Goal: Task Accomplishment & Management: Complete application form

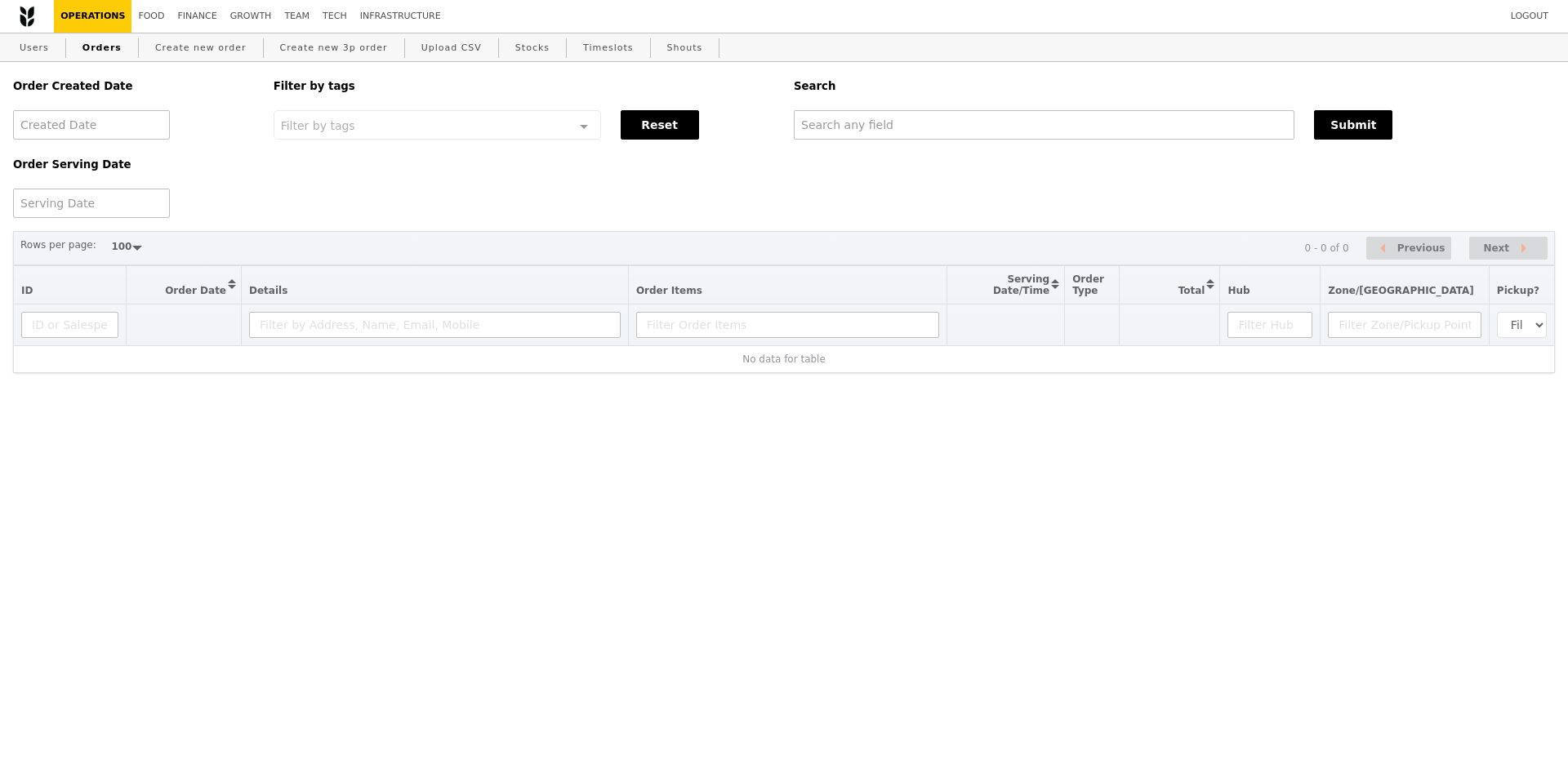
select select "100"
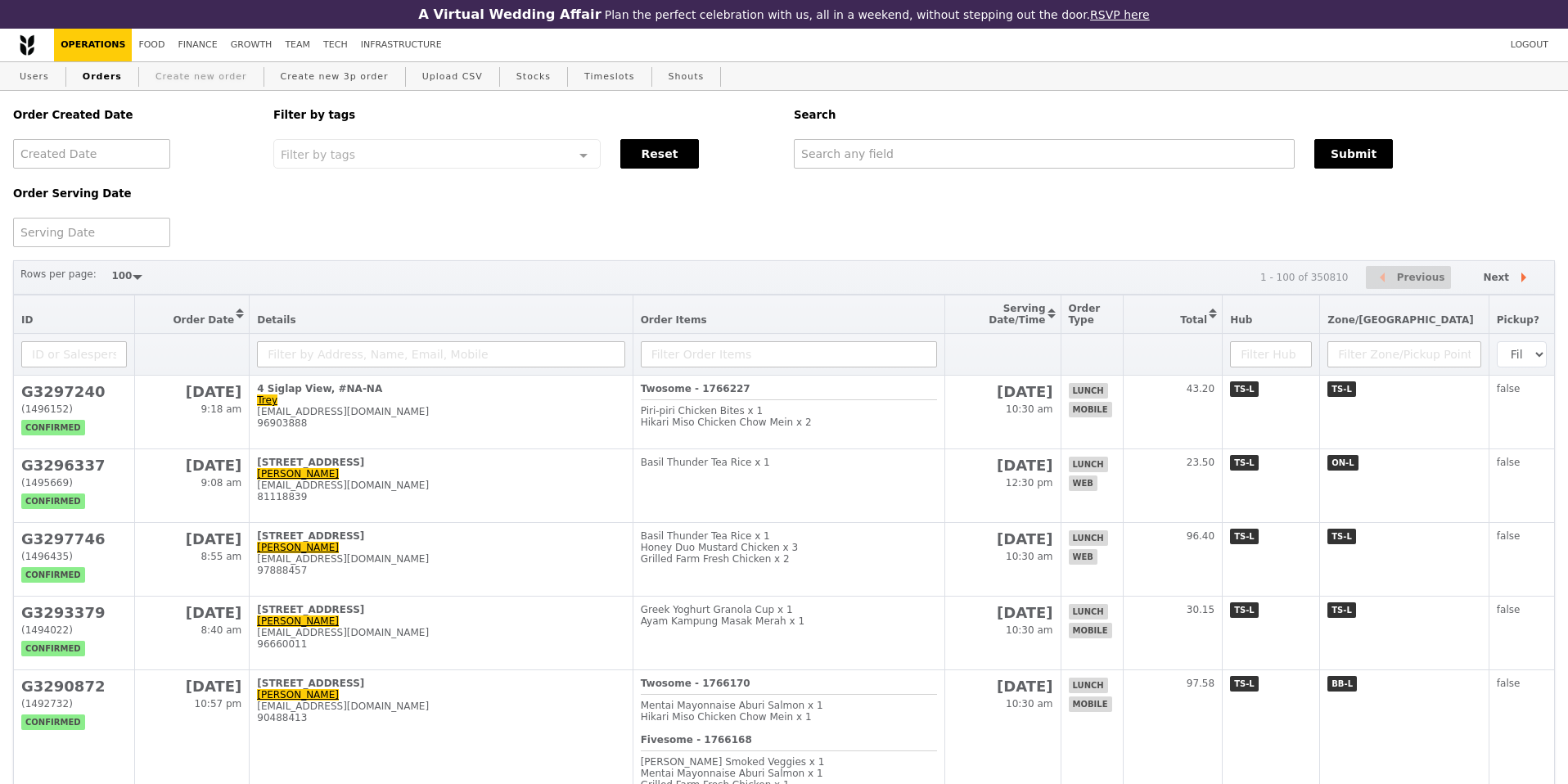
click at [169, 76] on link "Create new order" at bounding box center [201, 76] width 105 height 29
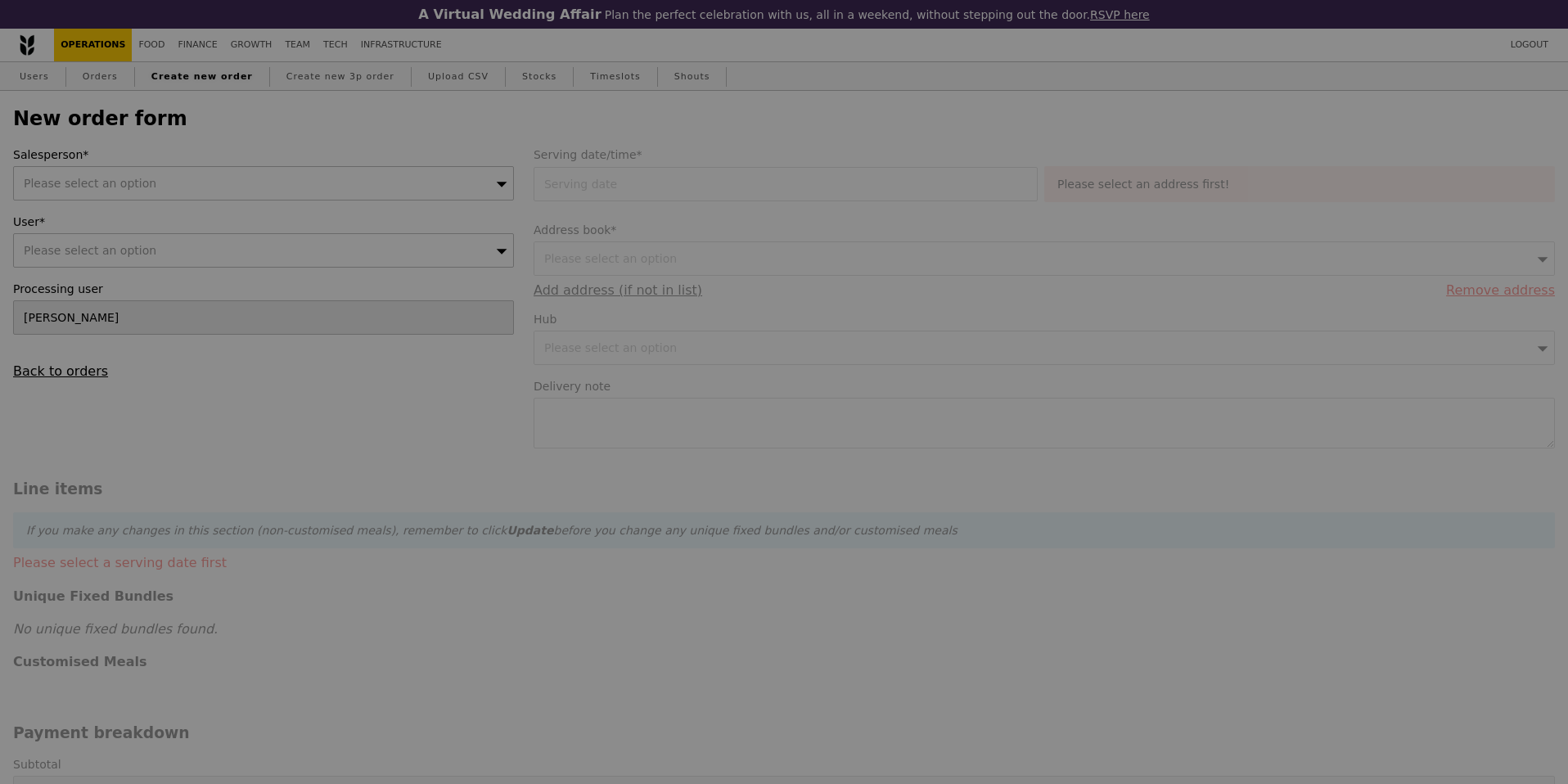
type input "Confirm"
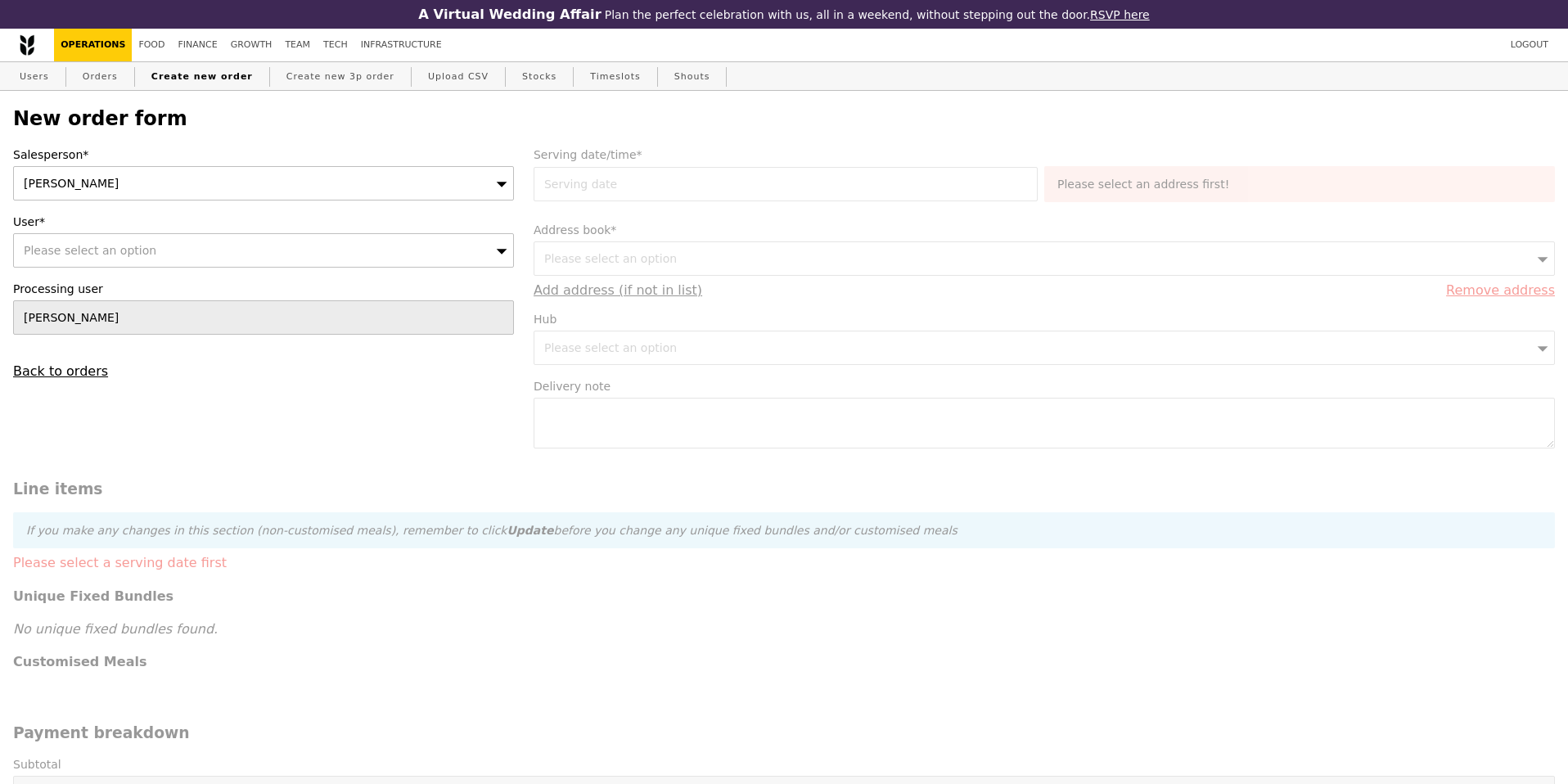
click at [81, 248] on span "Please select an option" at bounding box center [91, 251] width 133 height 13
type input "[PERSON_NAME]"
type input "Confirm"
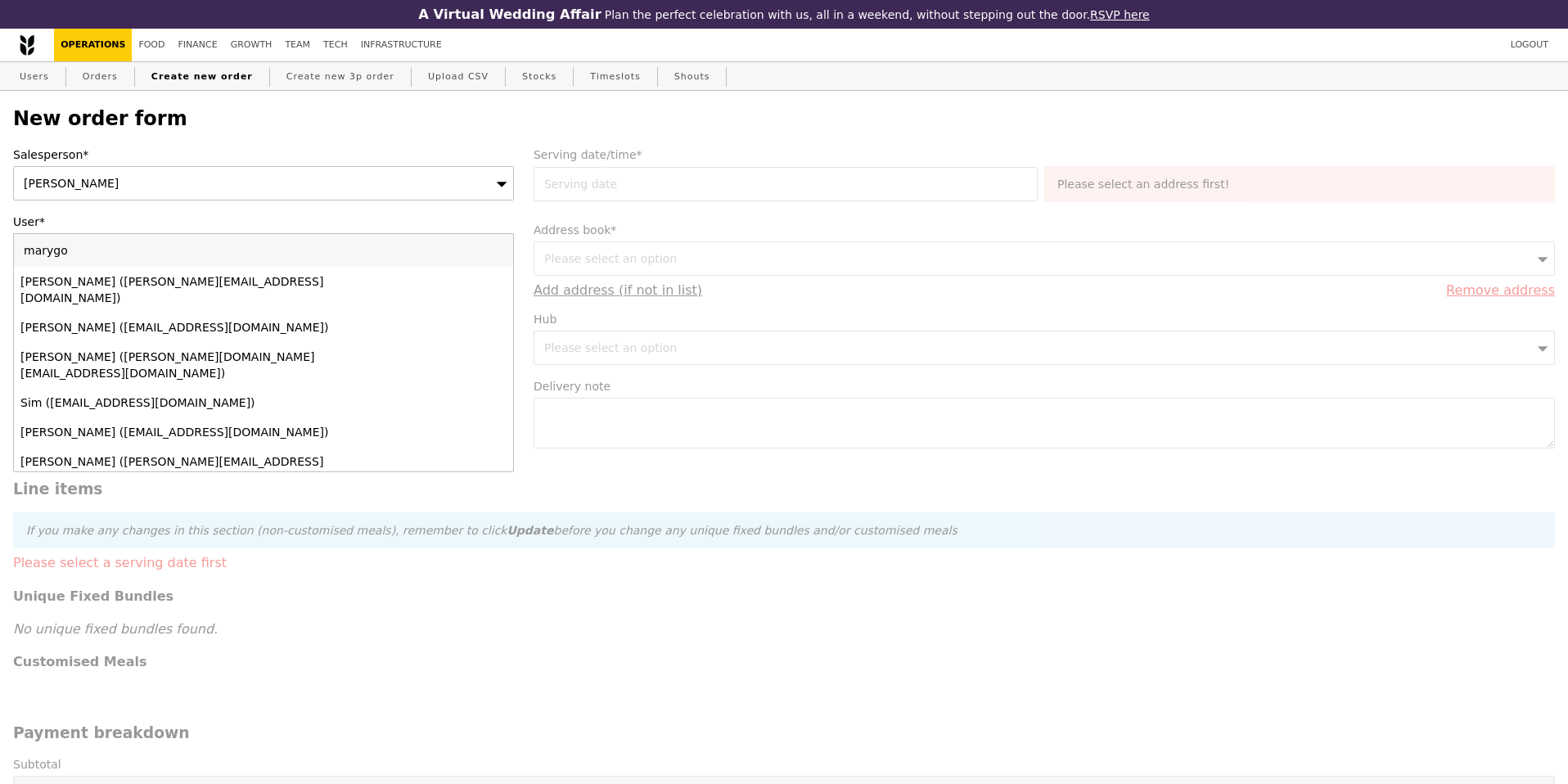
type input "marygoh"
type input "Confirm"
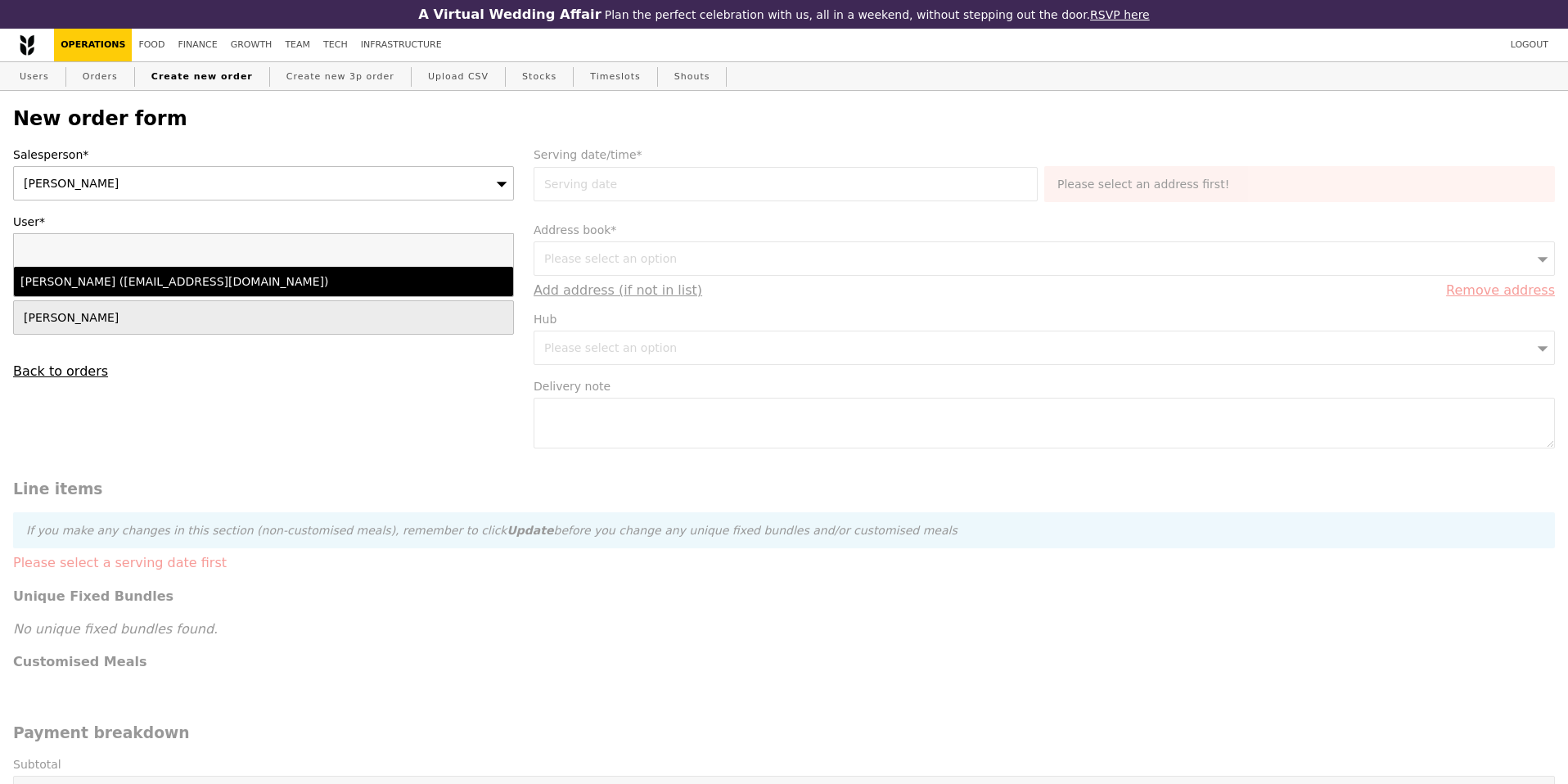
select select "100"
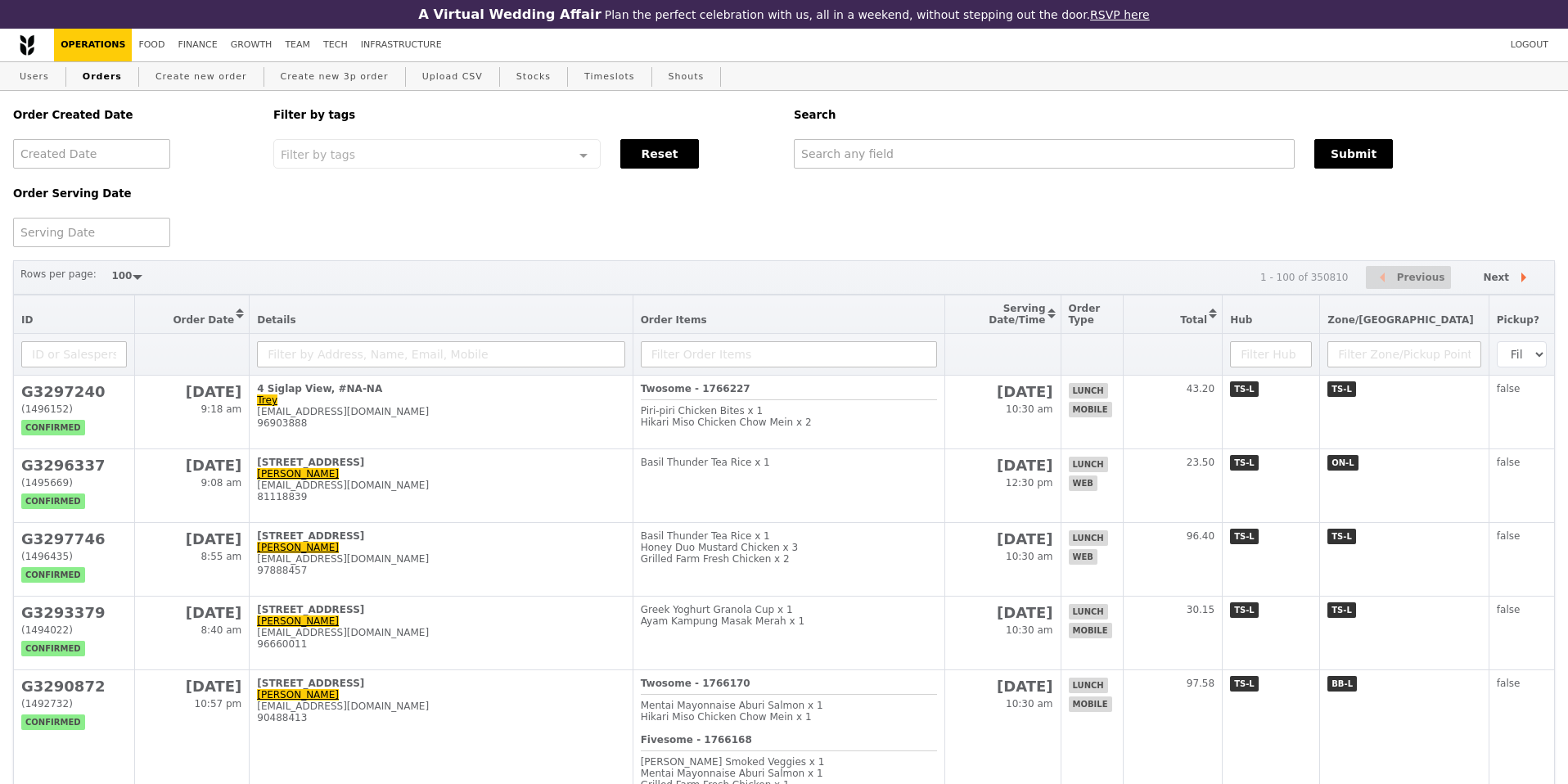
click at [194, 95] on div "Order Created Date" at bounding box center [133, 130] width 260 height 78
click at [198, 82] on link "Create new order" at bounding box center [201, 76] width 105 height 29
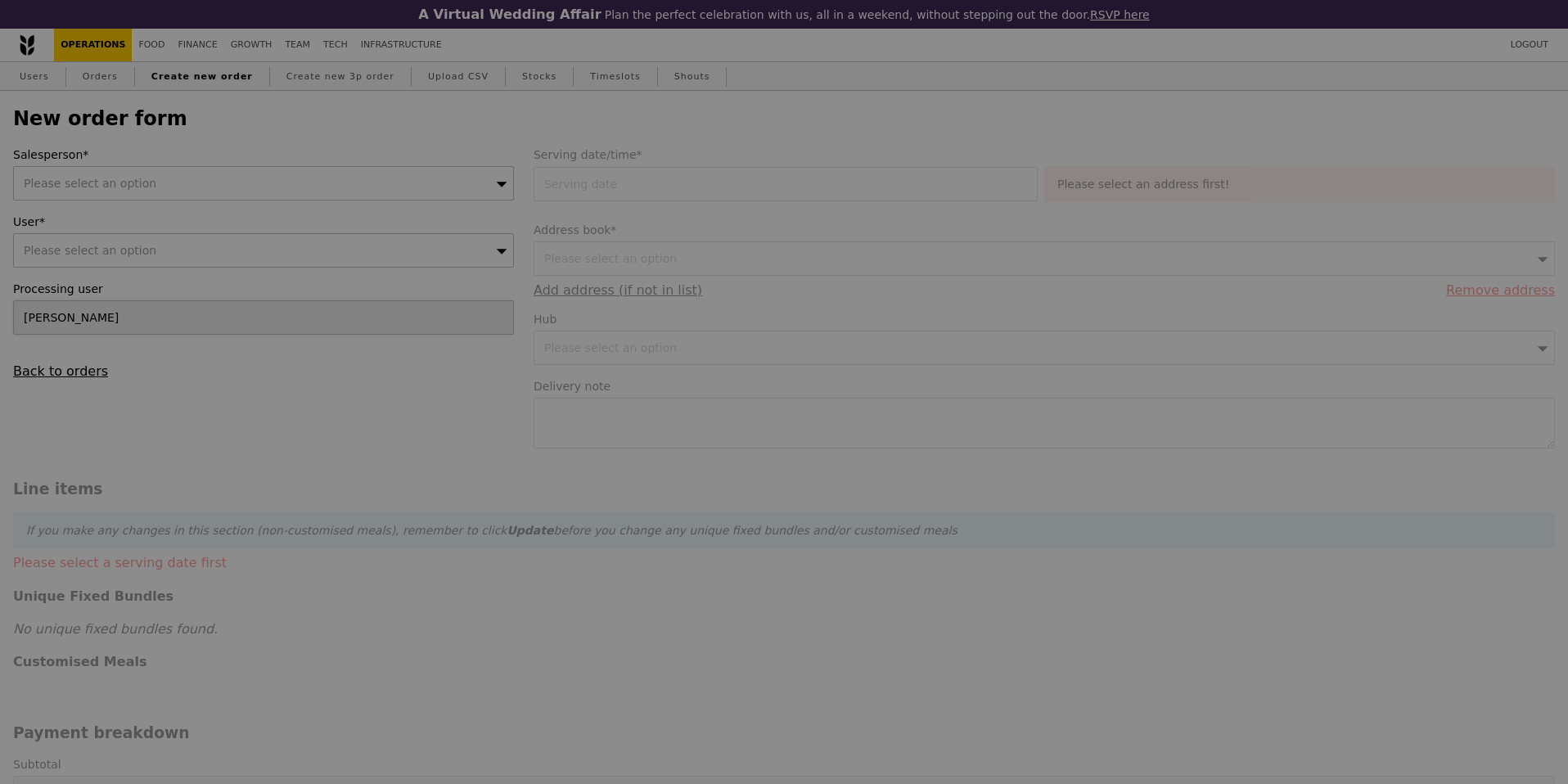
type input "Confirm"
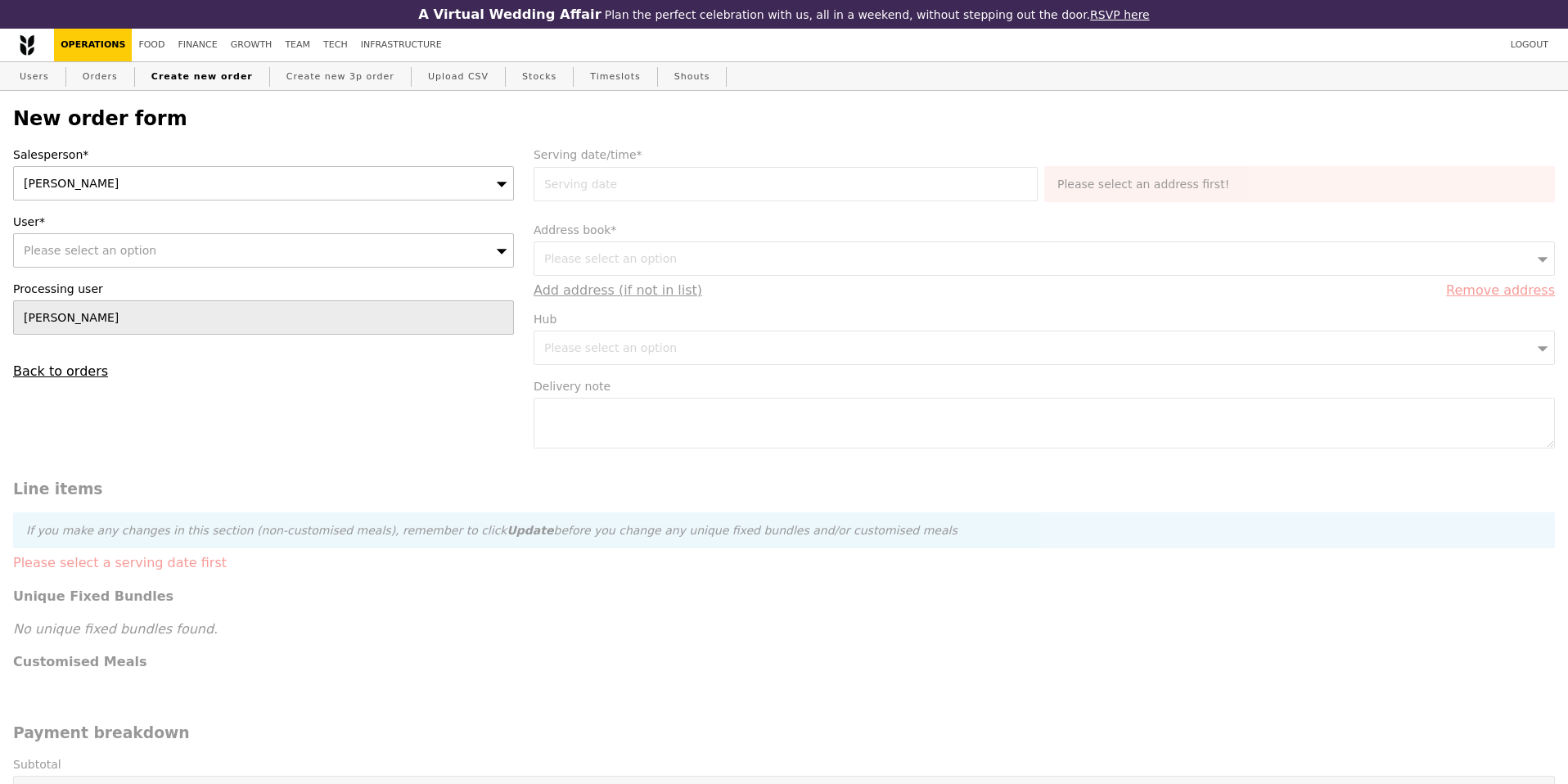
click at [104, 254] on span "Please select an option" at bounding box center [91, 251] width 133 height 13
type input "[PERSON_NAME].goh"
type input "Confirm"
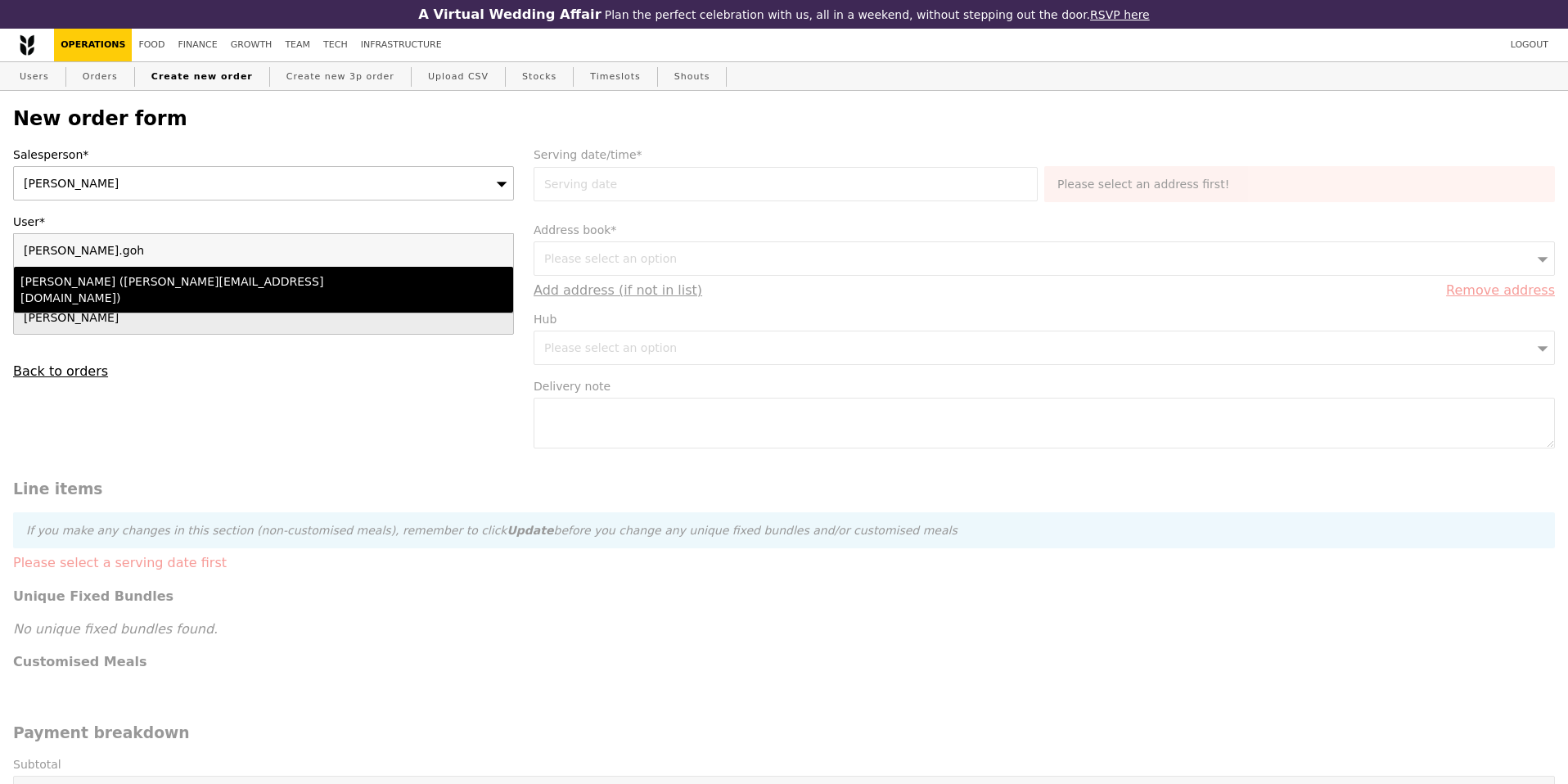
type input "[PERSON_NAME].goh"
click at [151, 284] on div "[PERSON_NAME] ([PERSON_NAME][EMAIL_ADDRESS][DOMAIN_NAME])" at bounding box center [203, 289] width 365 height 32
type input "Loading..."
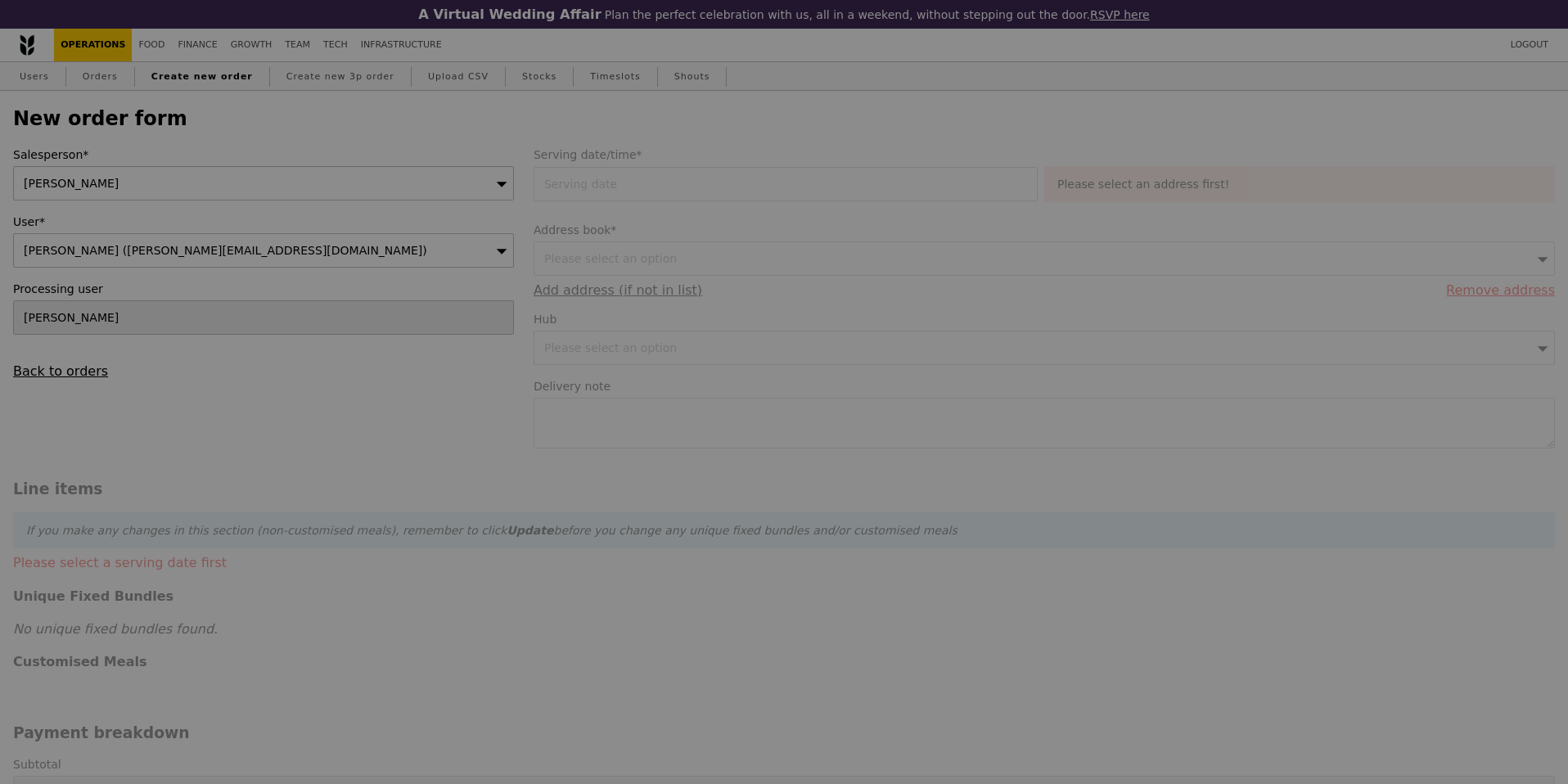
type input "9.08"
type input "9.90"
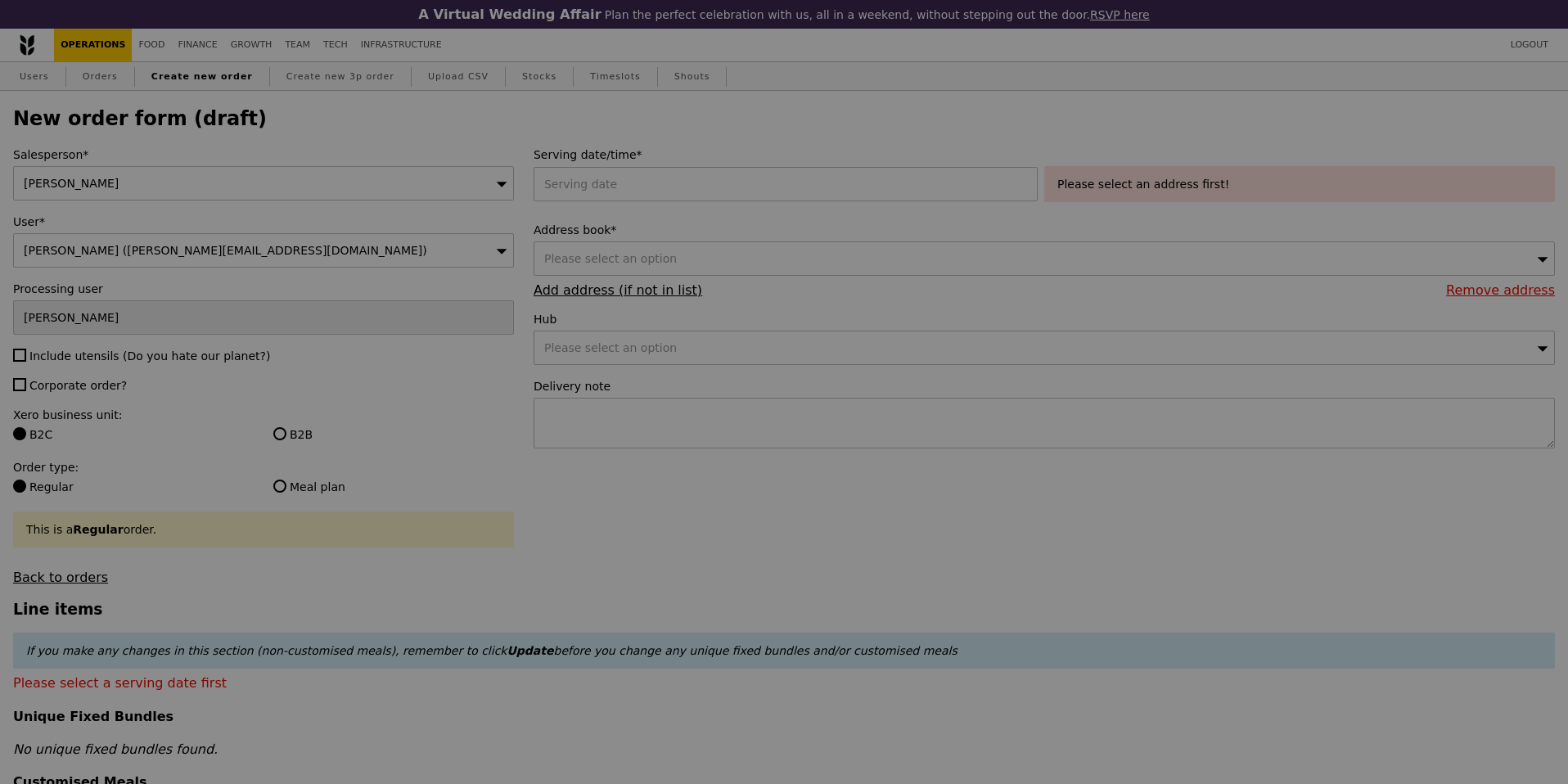
type input "Confirm"
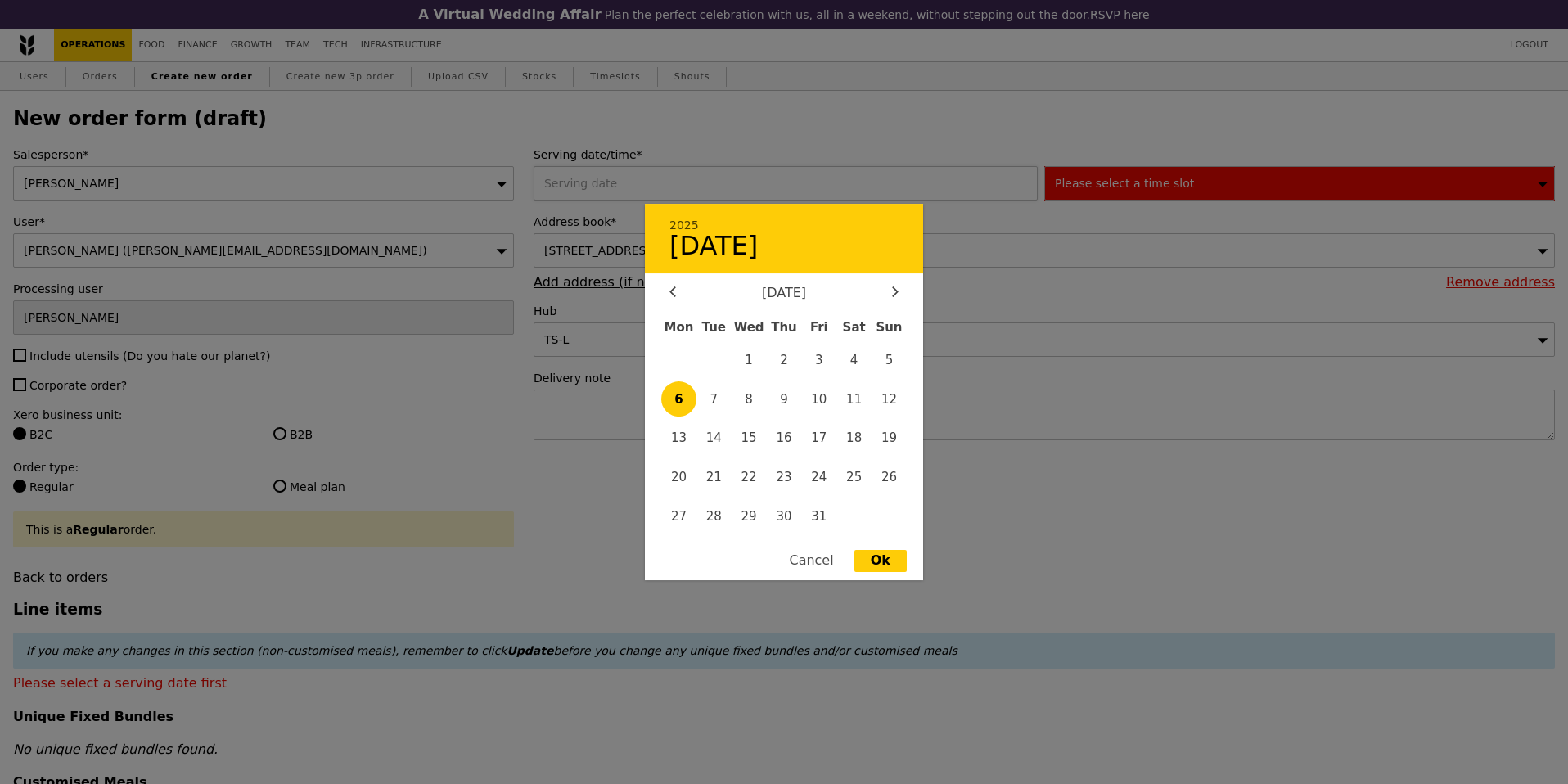
click at [678, 179] on div "2025 [DATE] [DATE] Mon Tue Wed Thu Fri Sat Sun 1 2 3 4 5 6 7 8 9 10 11 12 13 14…" at bounding box center [789, 183] width 511 height 34
click at [894, 563] on div "Ok" at bounding box center [880, 561] width 52 height 22
type input "[DATE]"
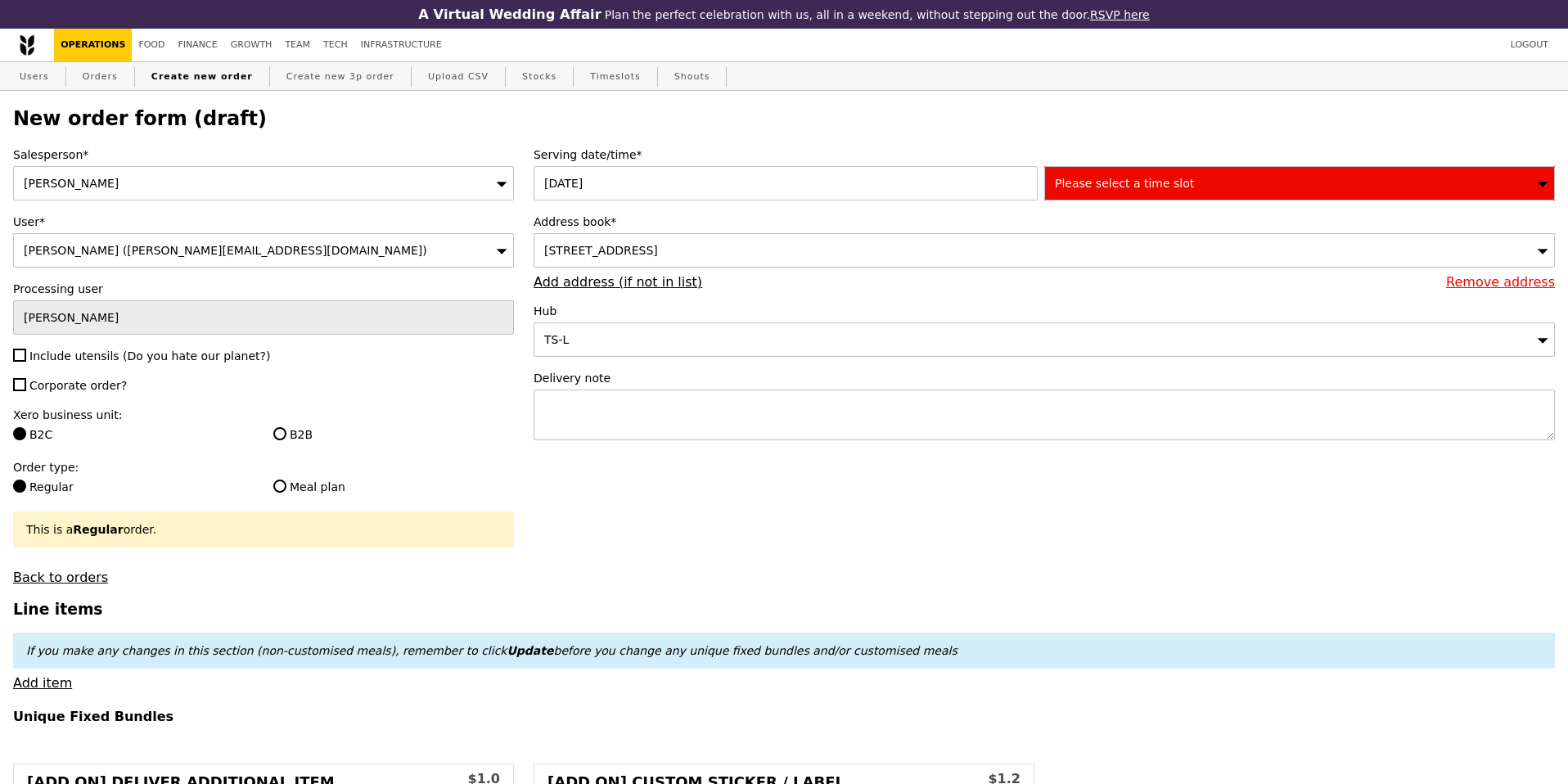
click at [1127, 169] on div "Please select a time slot" at bounding box center [1299, 183] width 511 height 34
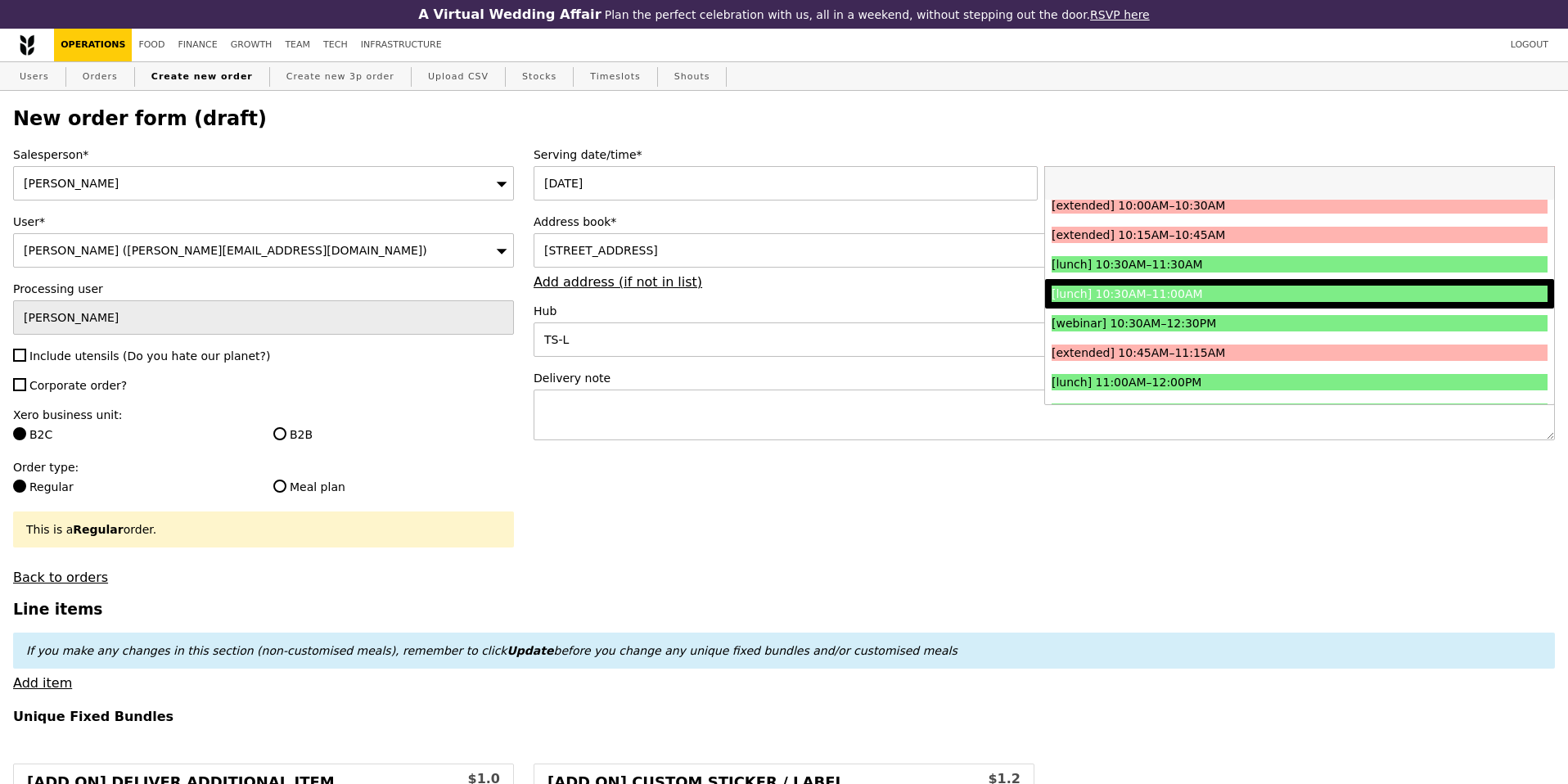
scroll to position [370, 0]
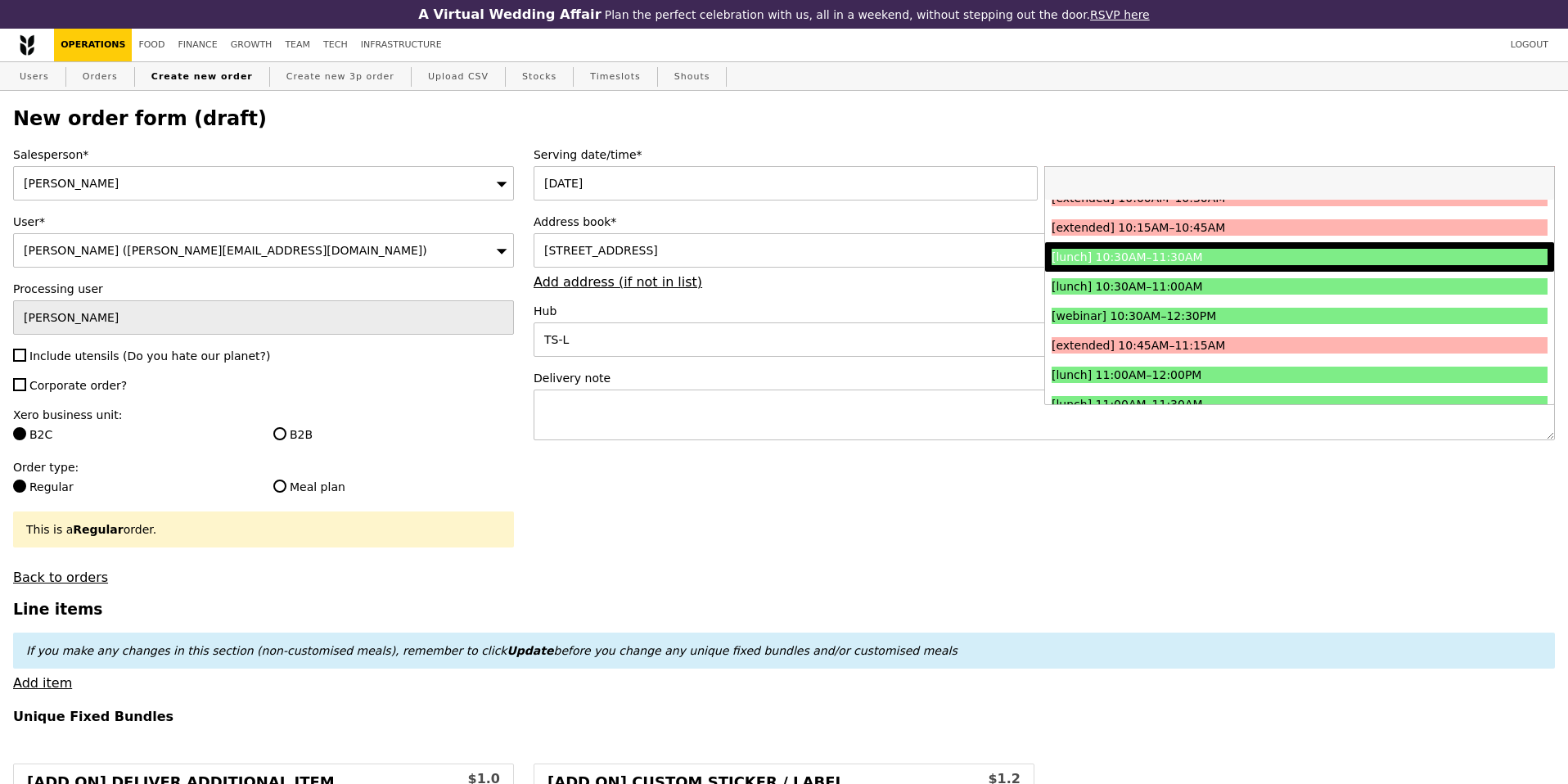
click at [1223, 257] on div "[lunch] 10:30AM–11:30AM" at bounding box center [1237, 257] width 372 height 17
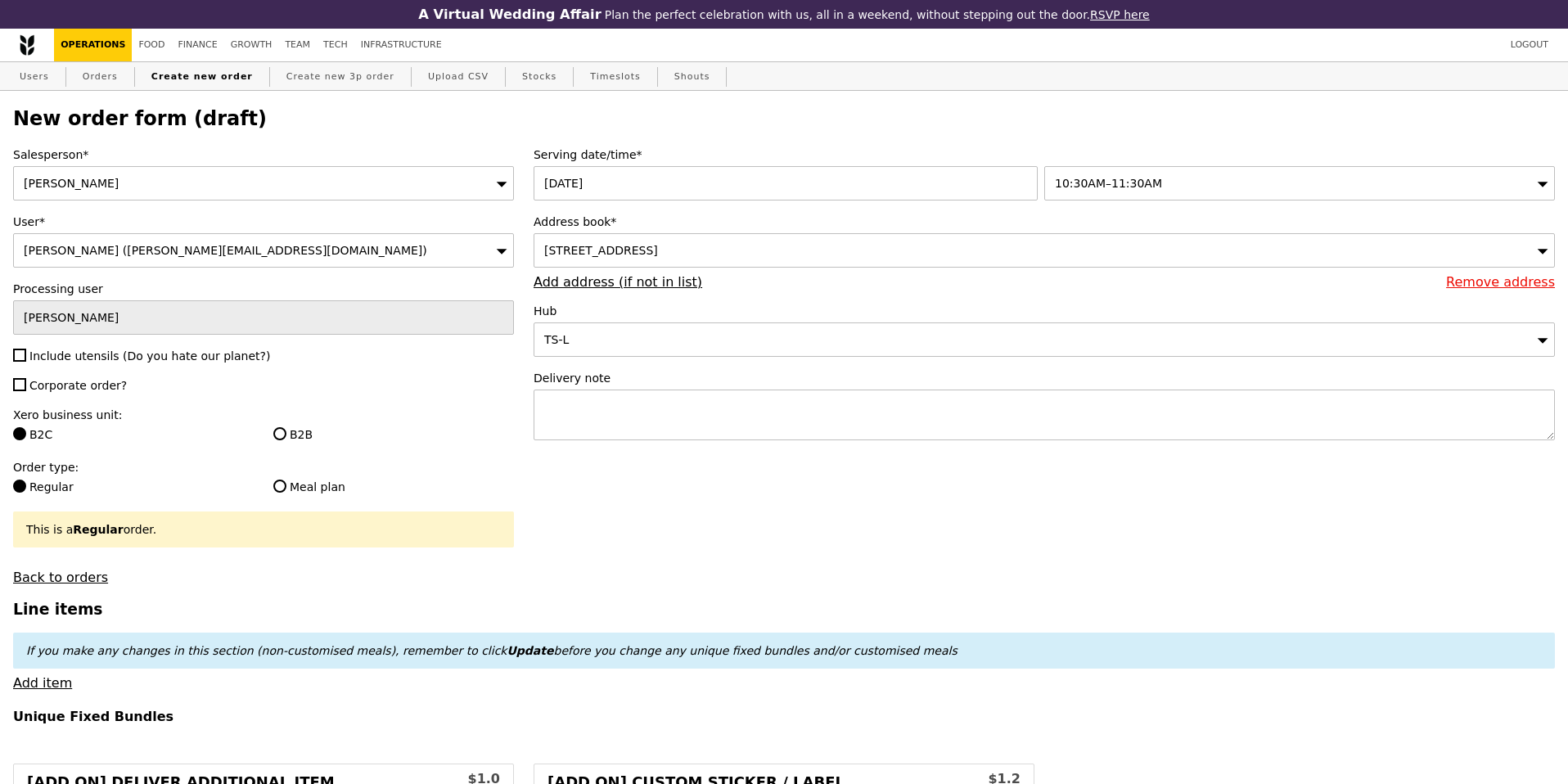
type input "Confirm"
click at [272, 430] on div "B2B" at bounding box center [393, 436] width 260 height 20
click at [274, 430] on input "B2B" at bounding box center [280, 434] width 13 height 13
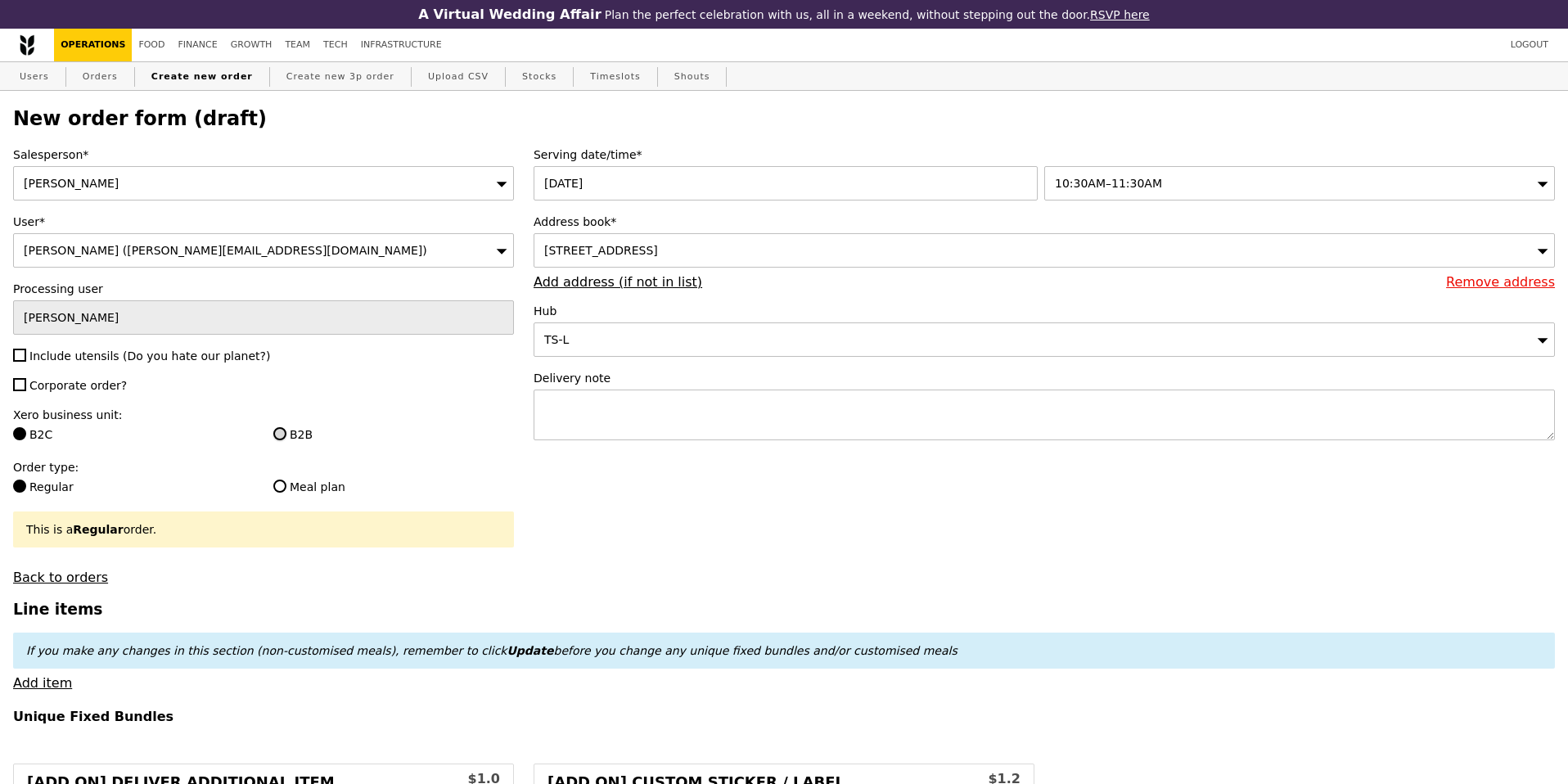
radio input "true"
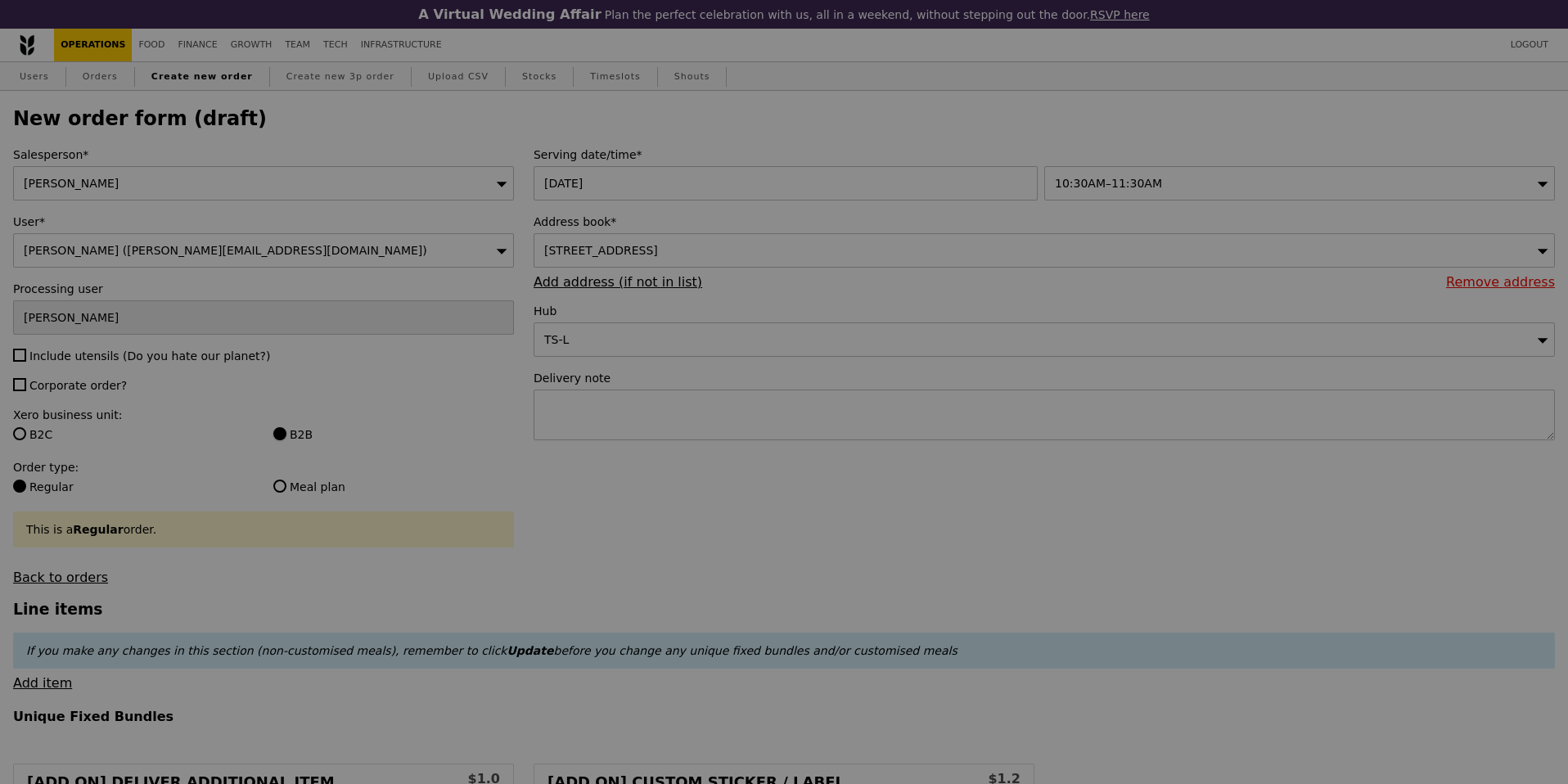
type input "Confirm"
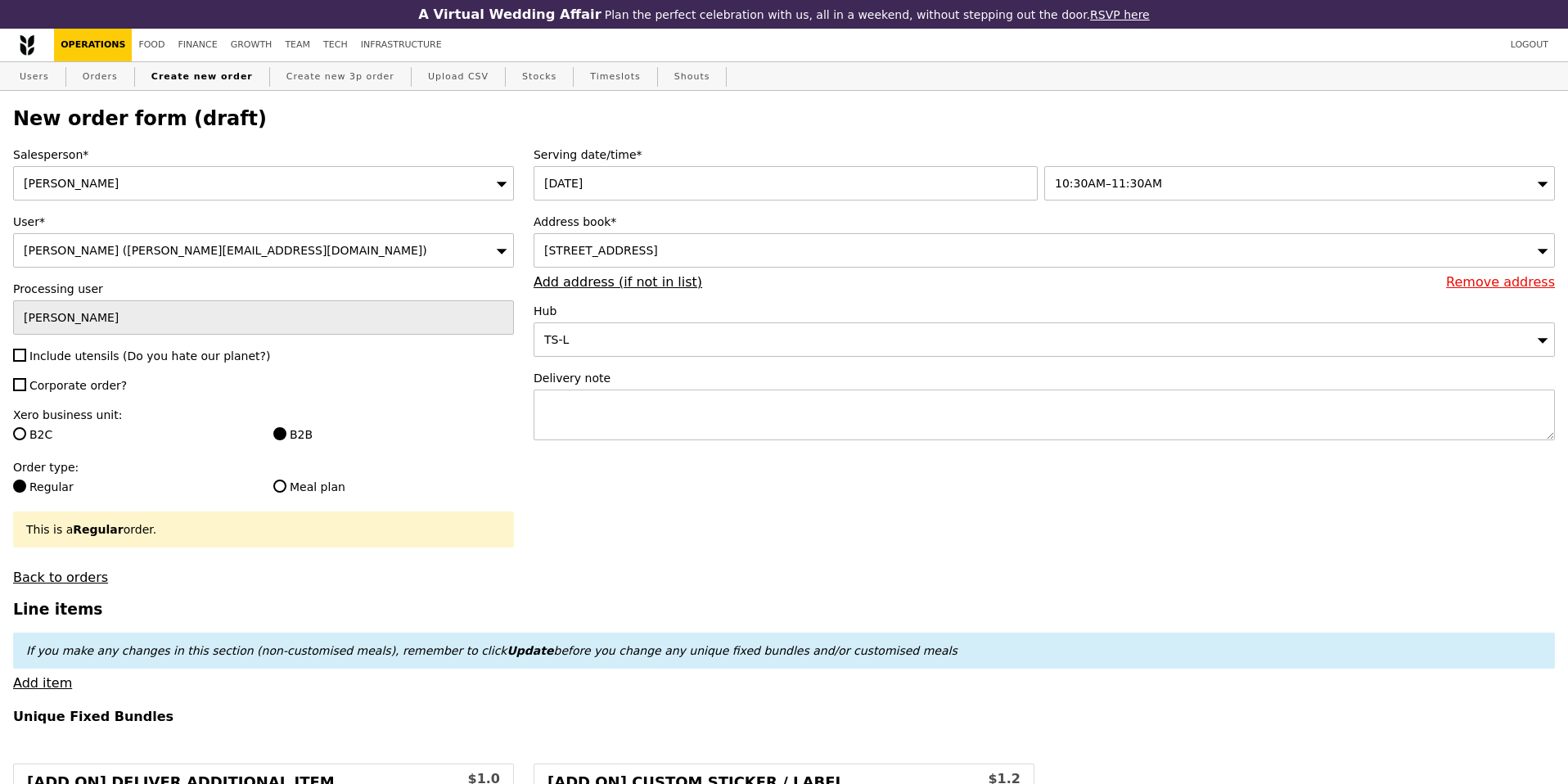
click at [78, 383] on span "Corporate order?" at bounding box center [77, 385] width 97 height 13
click at [27, 383] on input "Corporate order?" at bounding box center [20, 385] width 13 height 13
checkbox input "true"
click at [81, 363] on label "Include utensils (Do you hate our planet?)" at bounding box center [263, 356] width 501 height 17
click at [27, 362] on input "Include utensils (Do you hate our planet?)" at bounding box center [20, 355] width 13 height 13
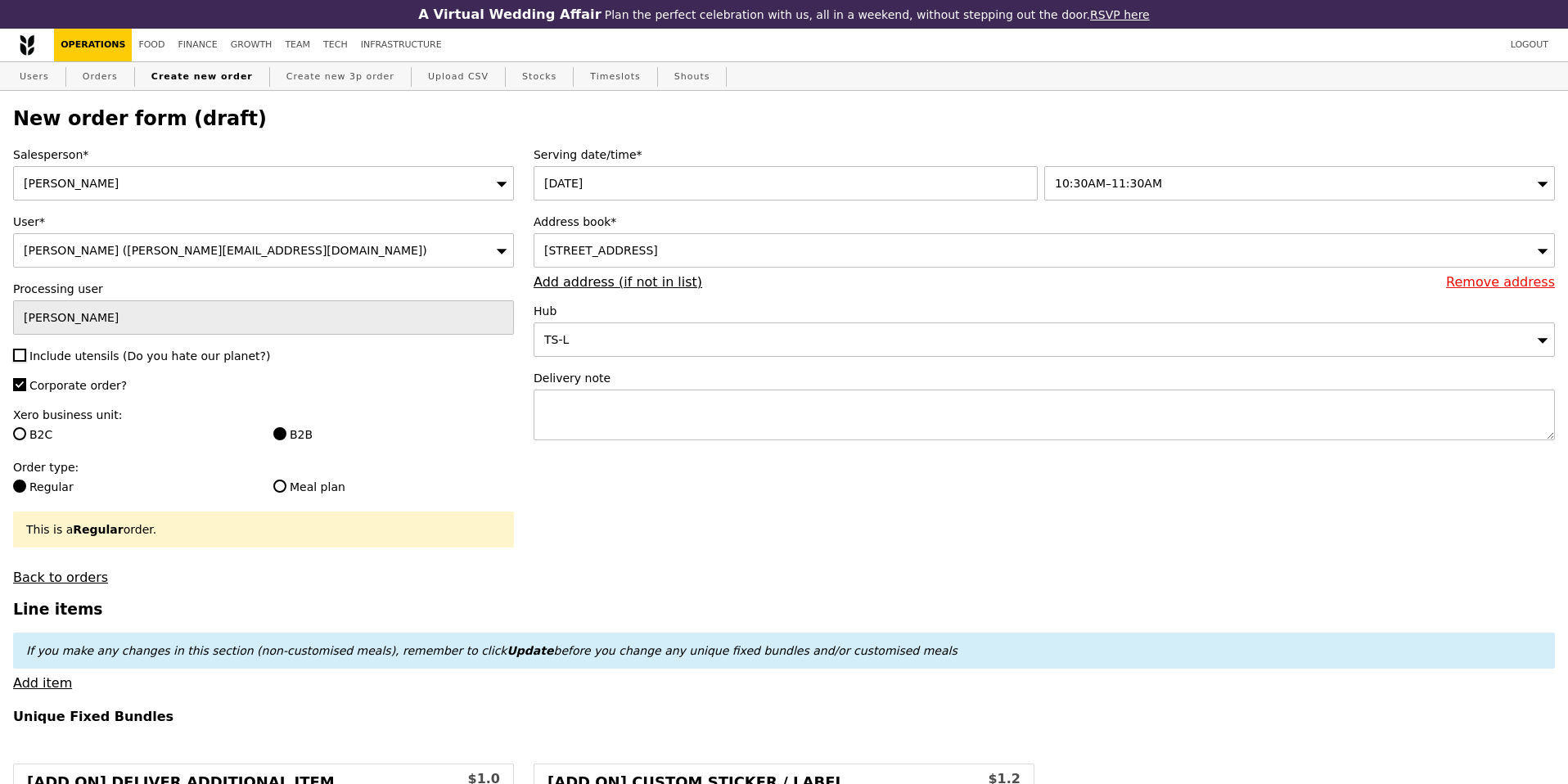
checkbox input "true"
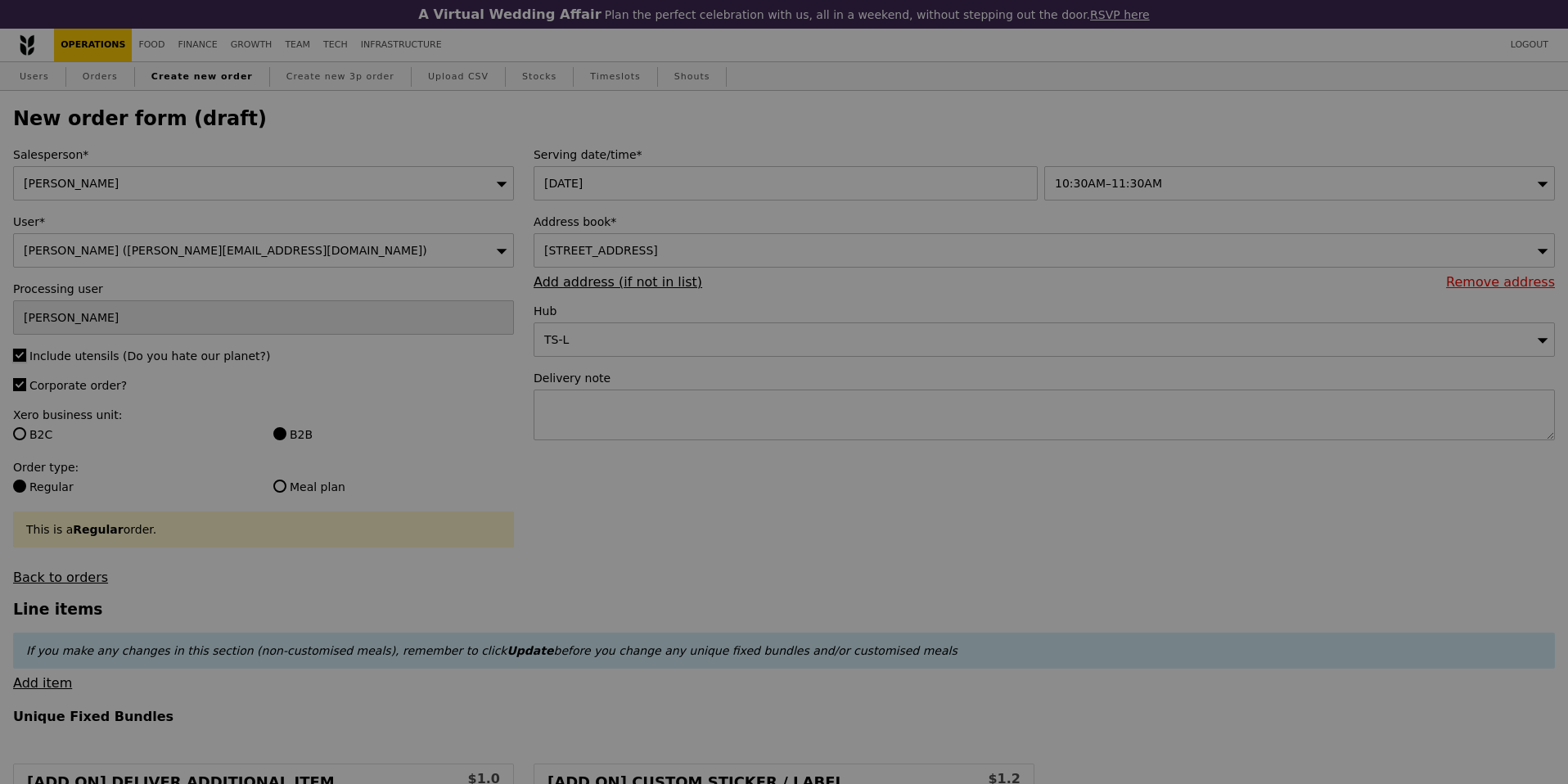
type input "Confirm"
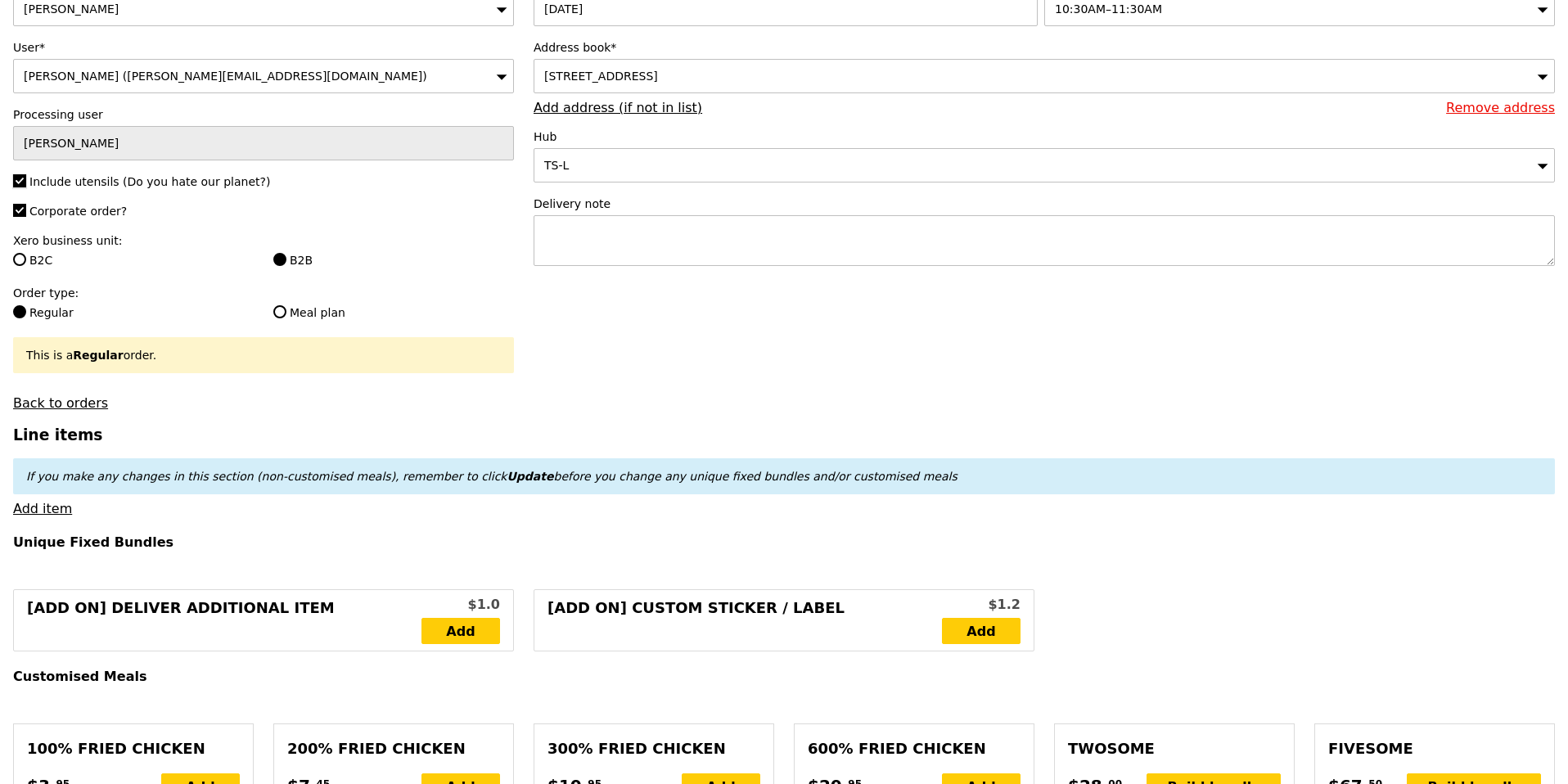
scroll to position [220, 0]
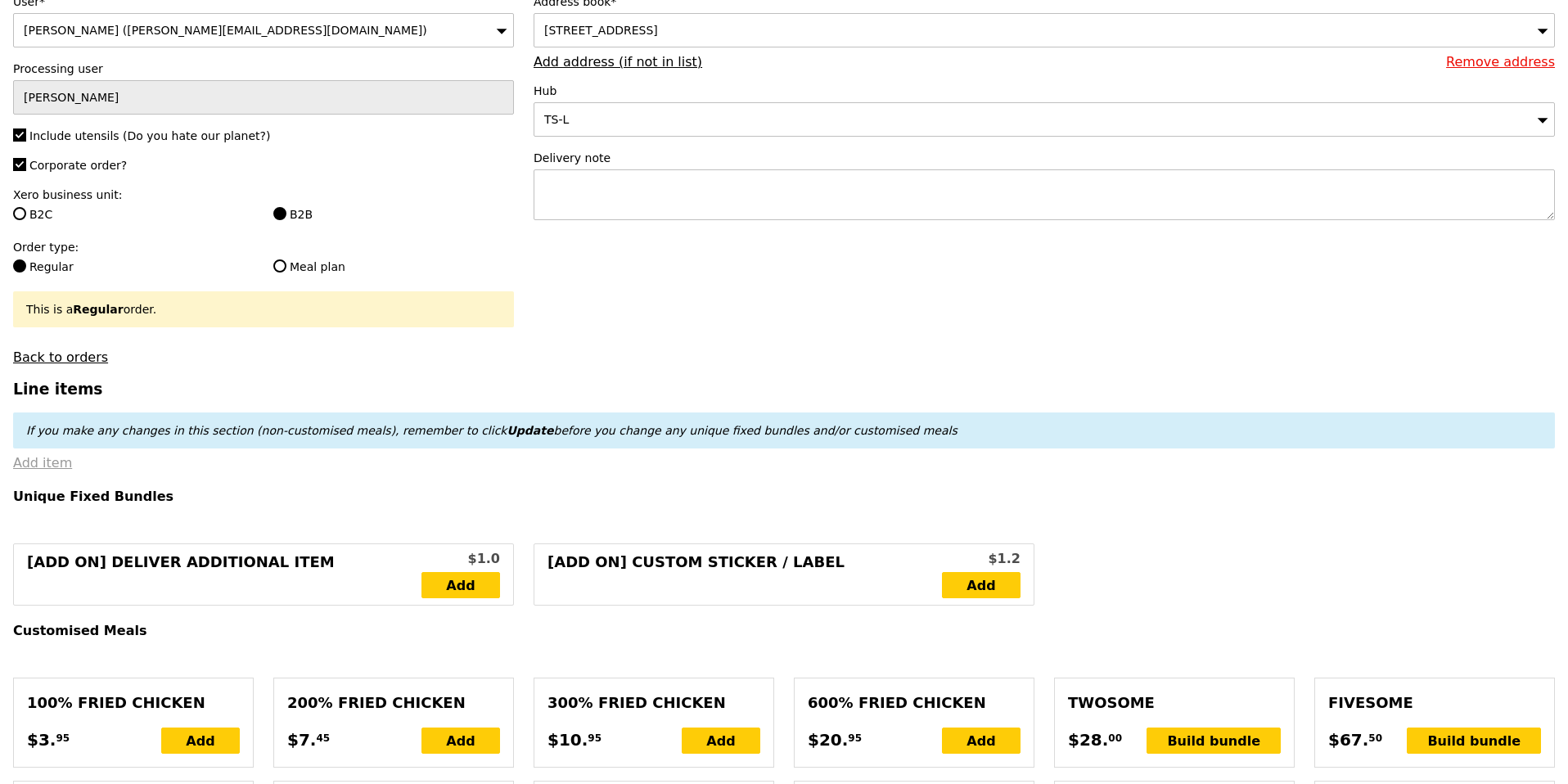
click at [53, 458] on link "Add item" at bounding box center [42, 463] width 59 height 16
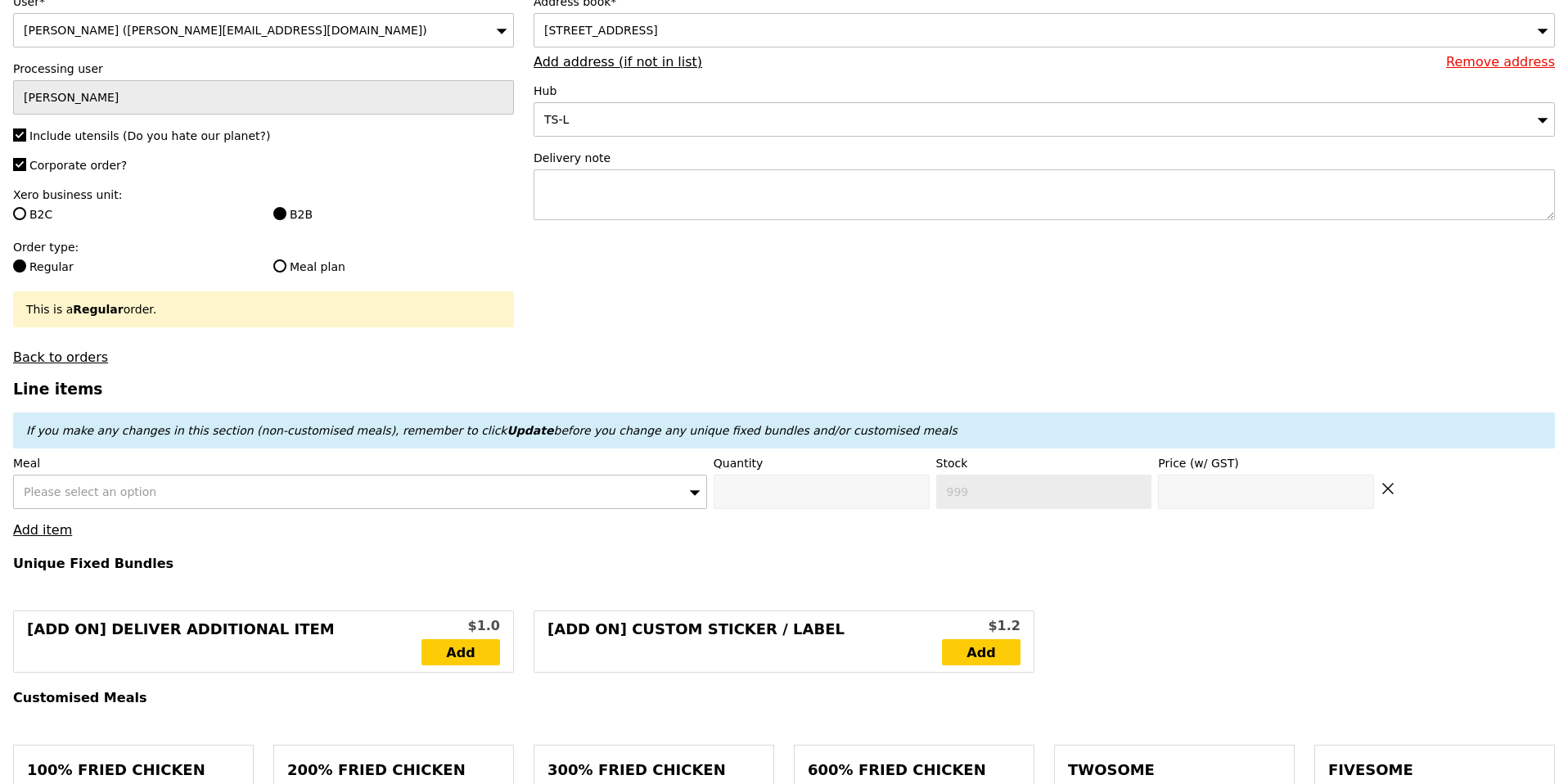
click at [30, 530] on link "Add item" at bounding box center [42, 530] width 59 height 16
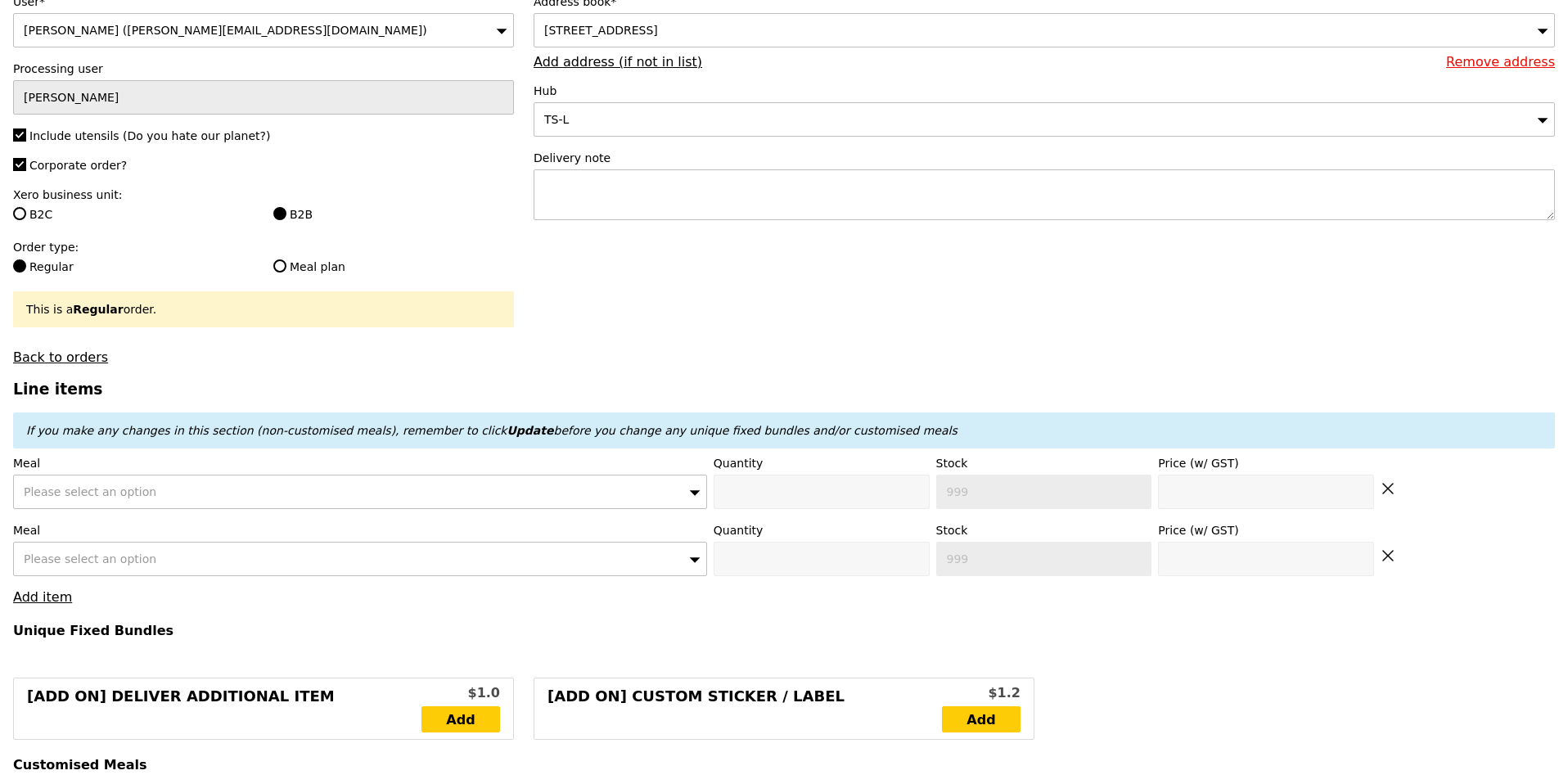
click at [1385, 548] on icon at bounding box center [1389, 556] width 15 height 15
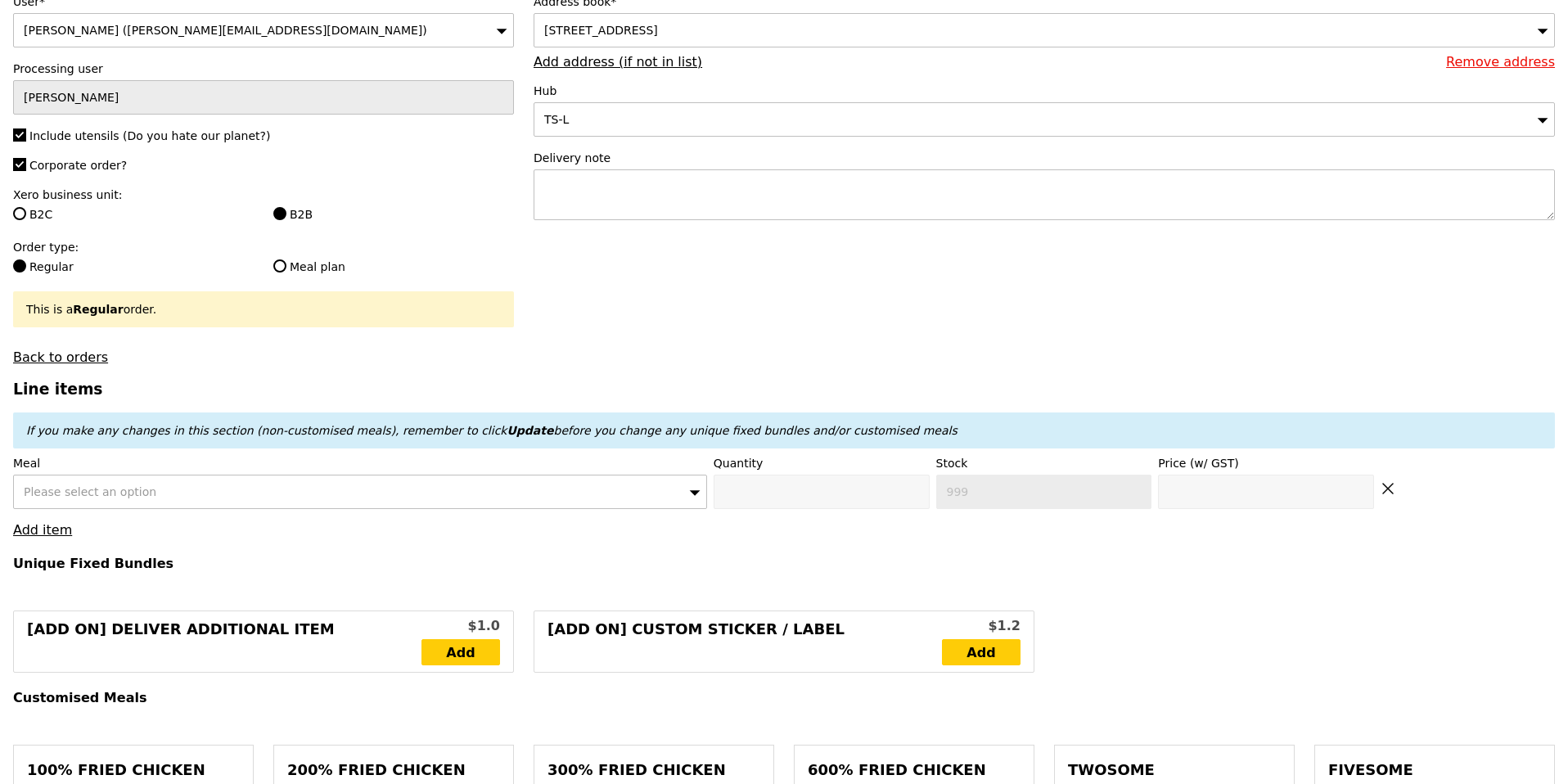
click at [627, 487] on div "Please select an option" at bounding box center [360, 492] width 694 height 34
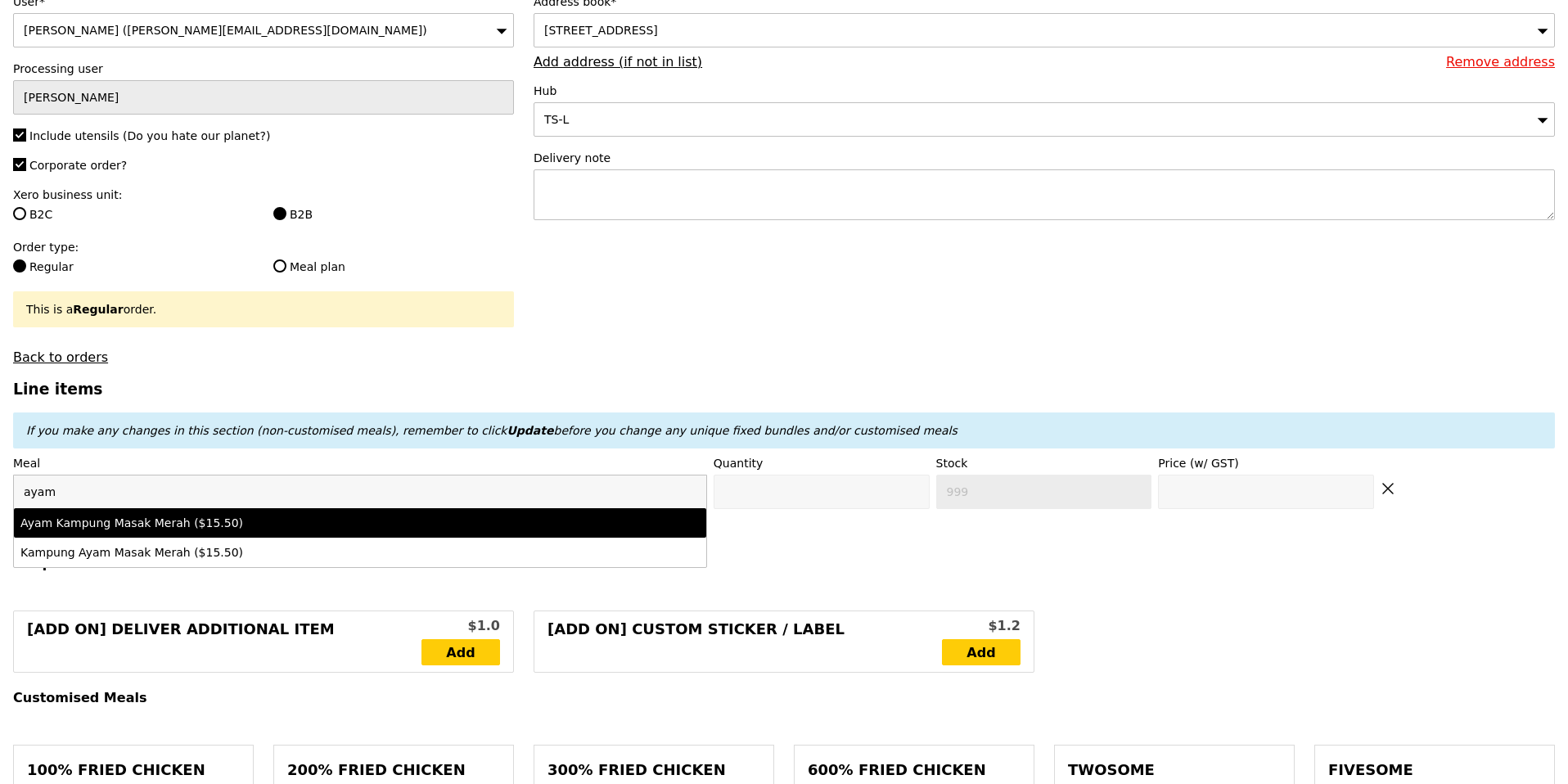
type input "ayam"
click at [419, 521] on div "Ayam Kampung Masak Merah ($15.50)" at bounding box center [275, 523] width 509 height 17
type input "Confirm anyway"
type input "0"
type input "6"
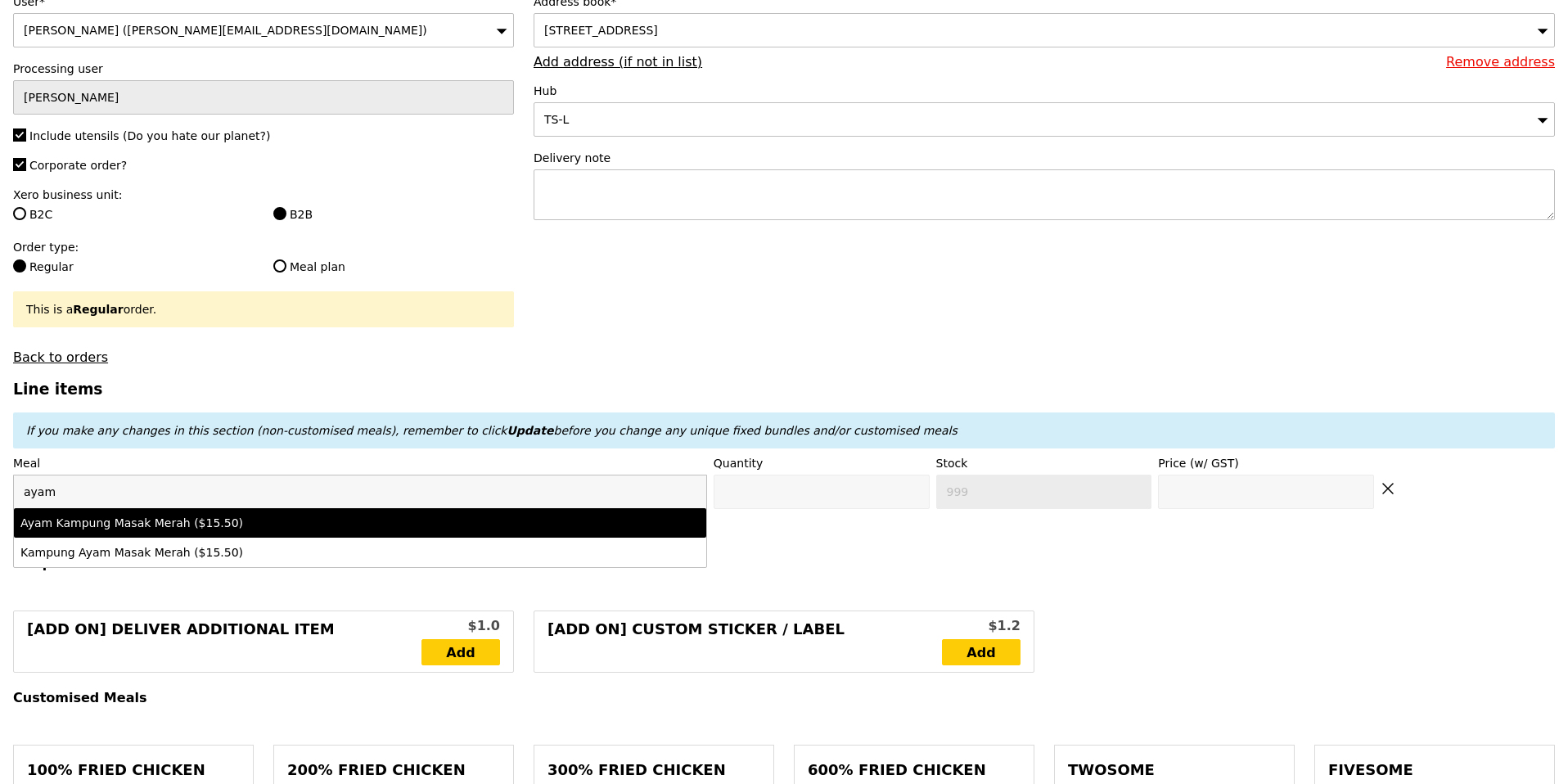
type input "15.5"
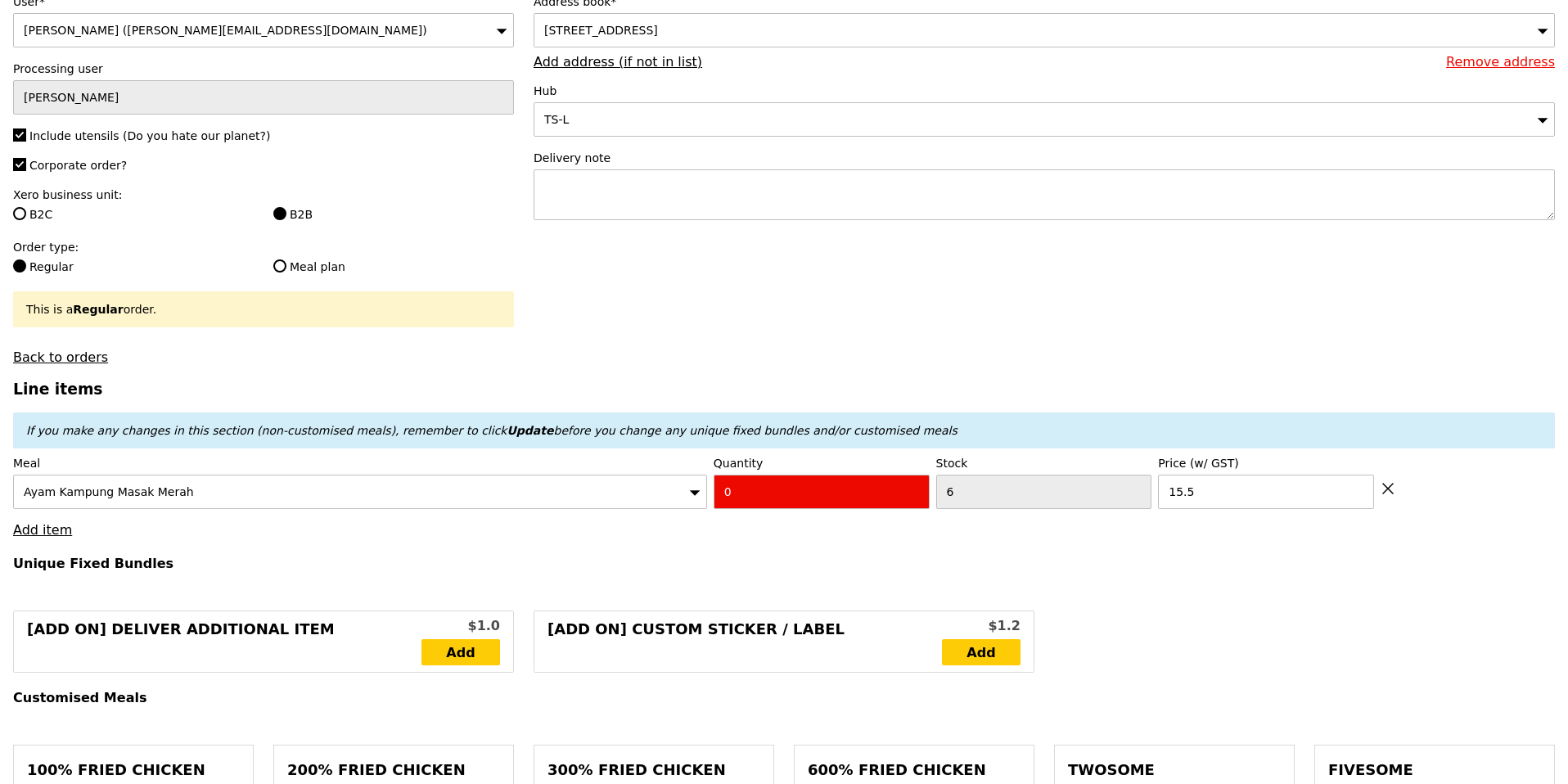
click at [836, 483] on input "0" at bounding box center [821, 492] width 216 height 34
type input "Confirm"
type input "1"
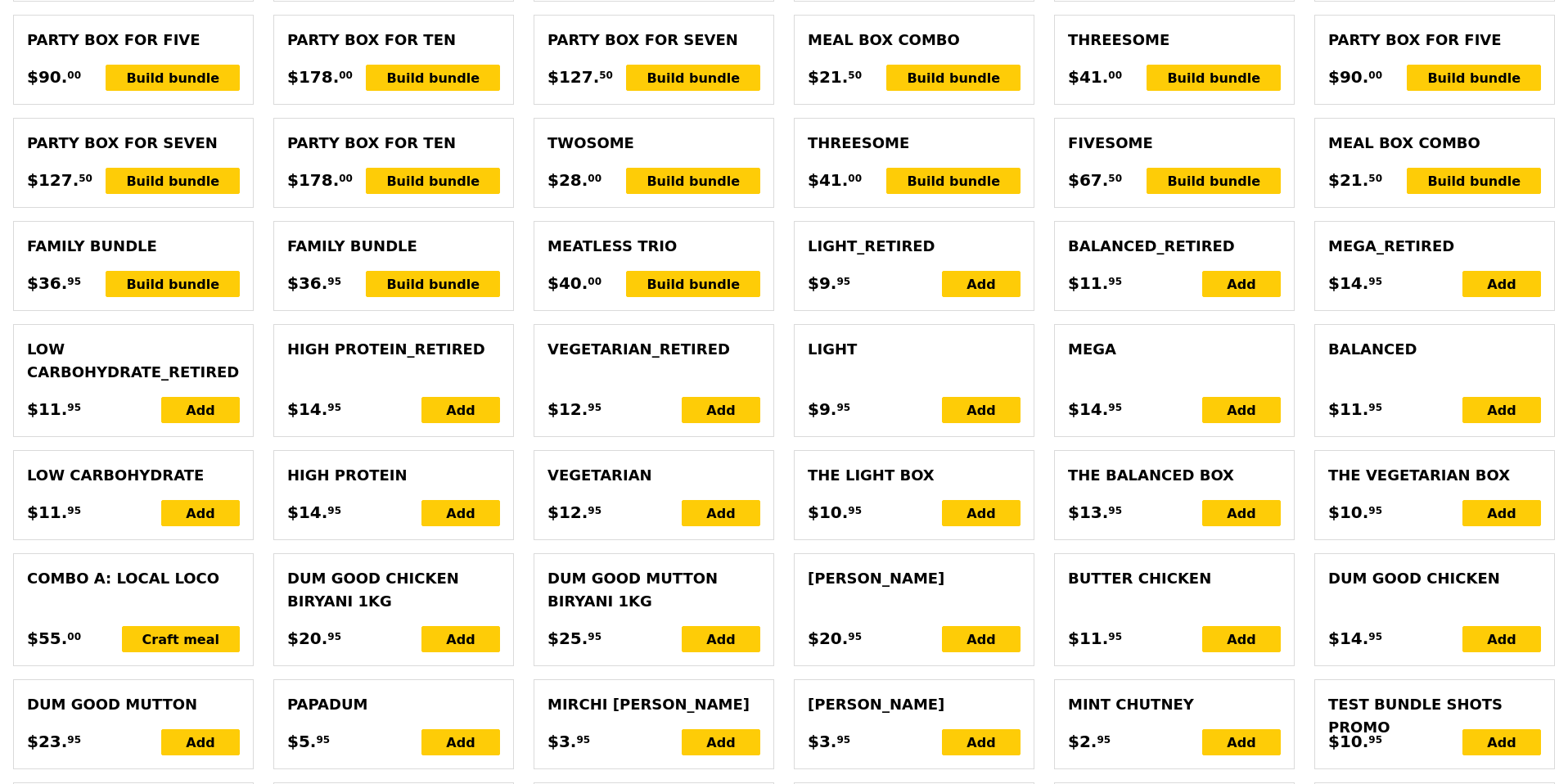
type input "Loading..."
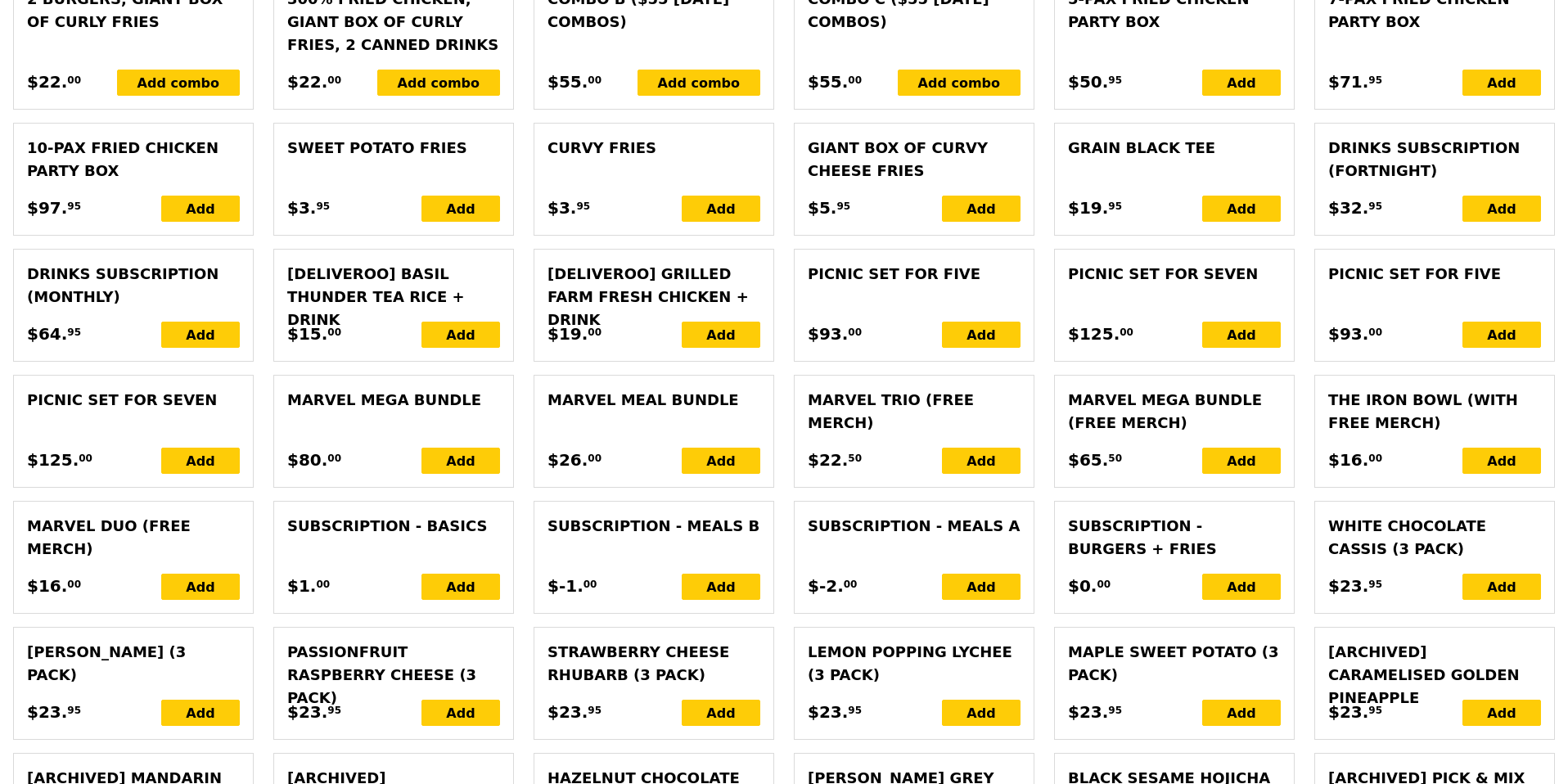
type input "15.50"
type input "7.66"
type input "8.35"
type input "23.85"
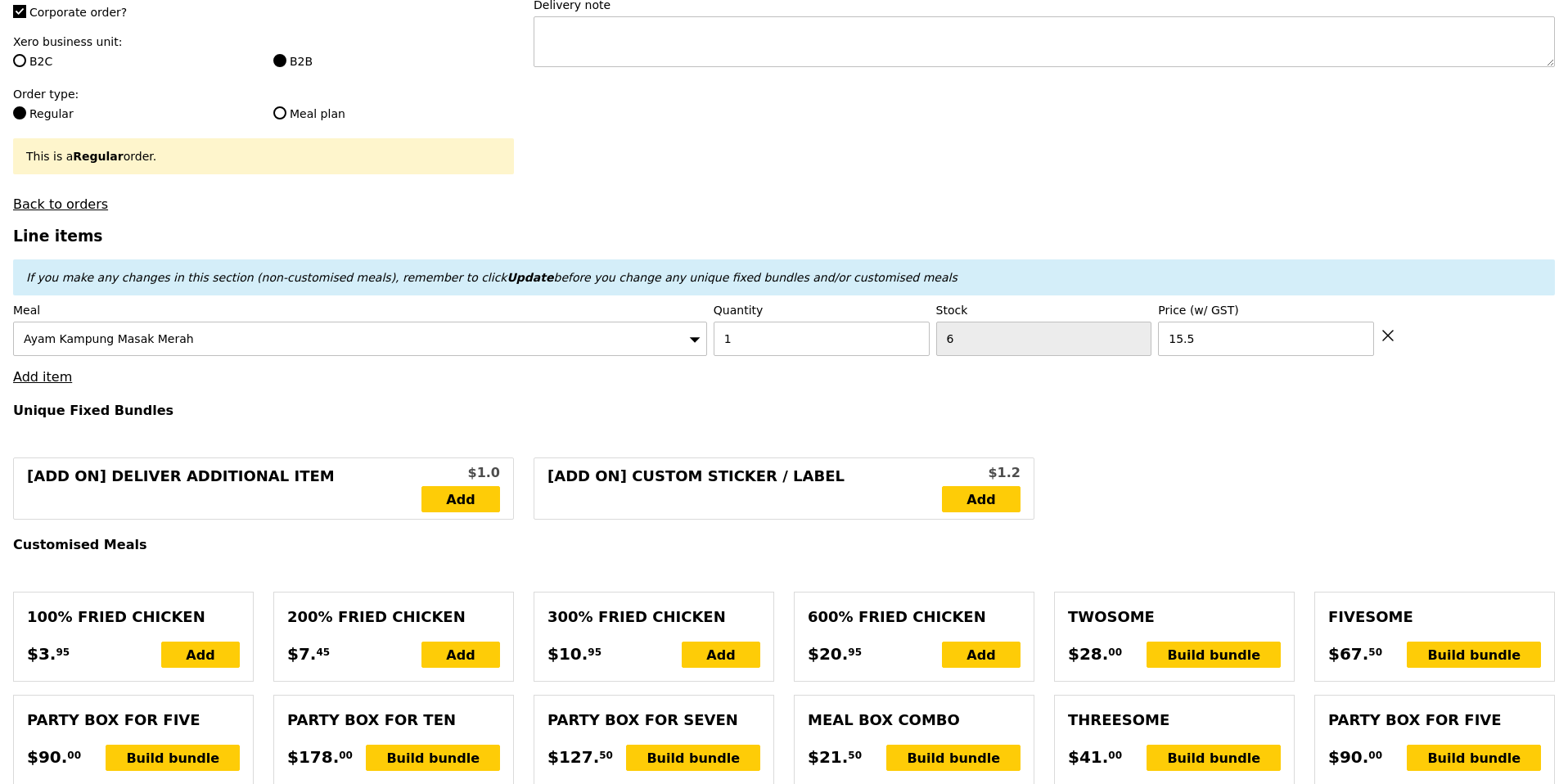
scroll to position [71, 0]
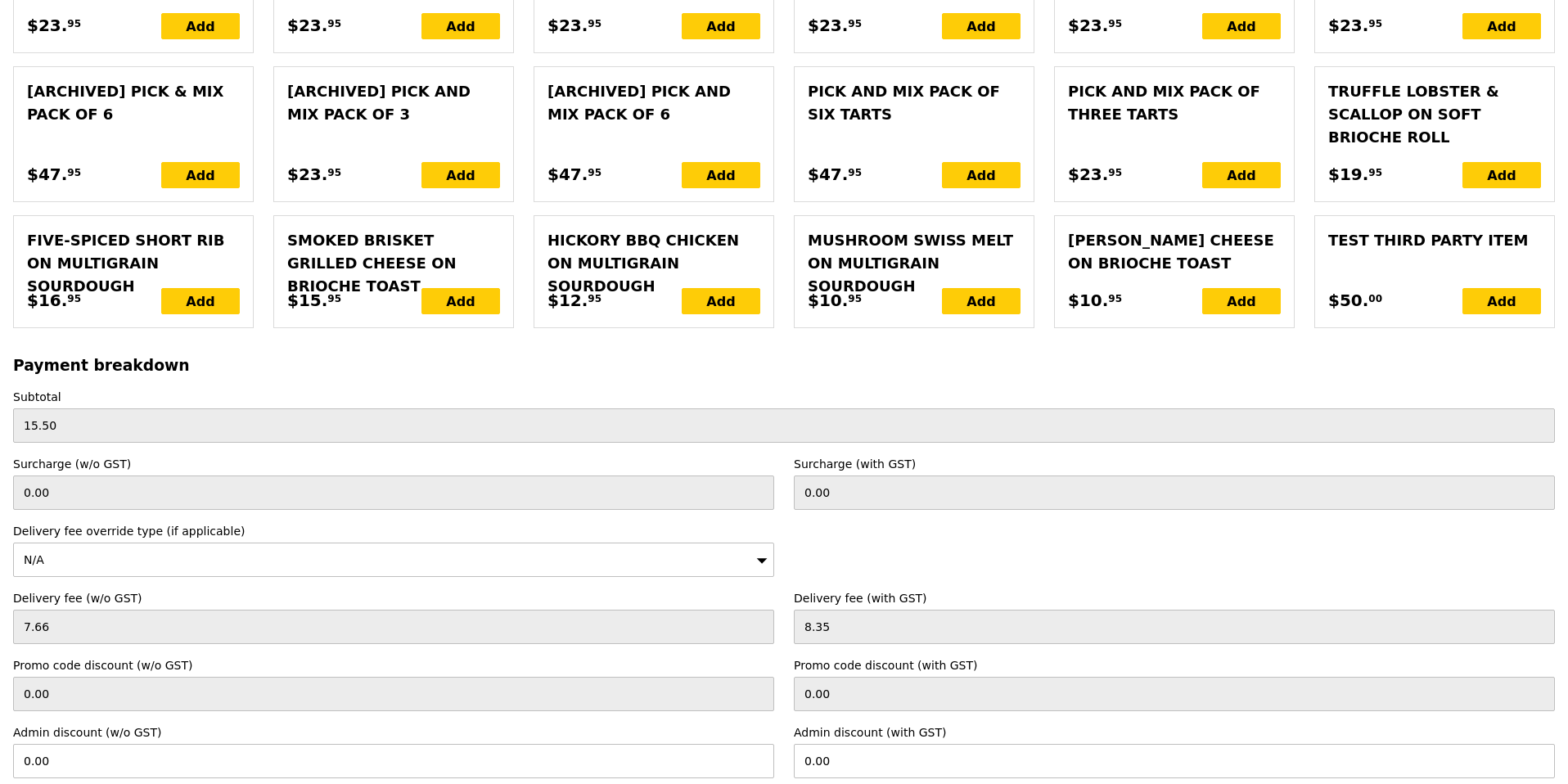
scroll to position [3521, 0]
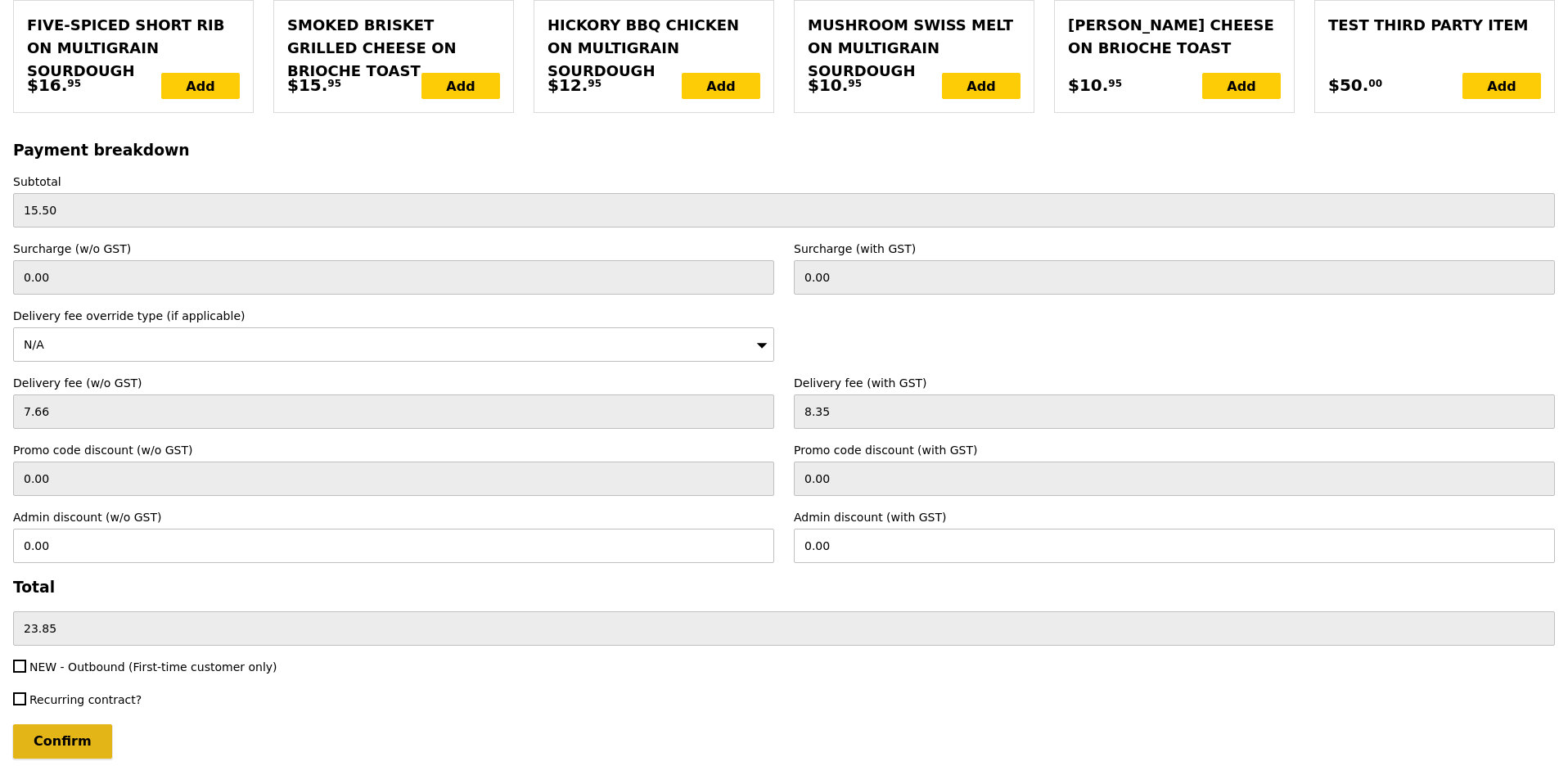
click at [63, 738] on input "Confirm" at bounding box center [62, 741] width 99 height 34
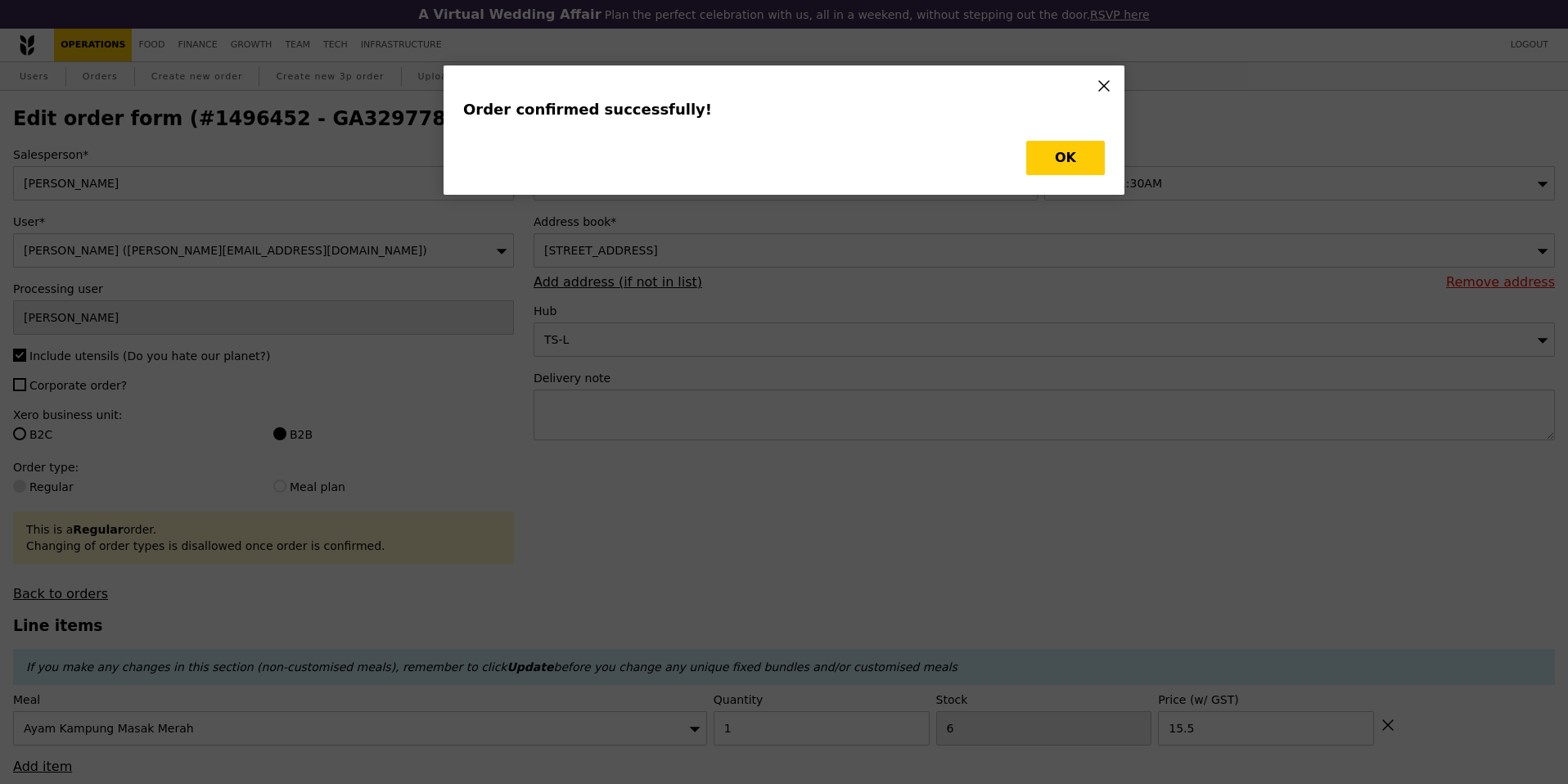
type input "Loading..."
checkbox input "false"
type input "15.50"
type input "5"
click at [1056, 150] on button "OK" at bounding box center [1066, 158] width 79 height 34
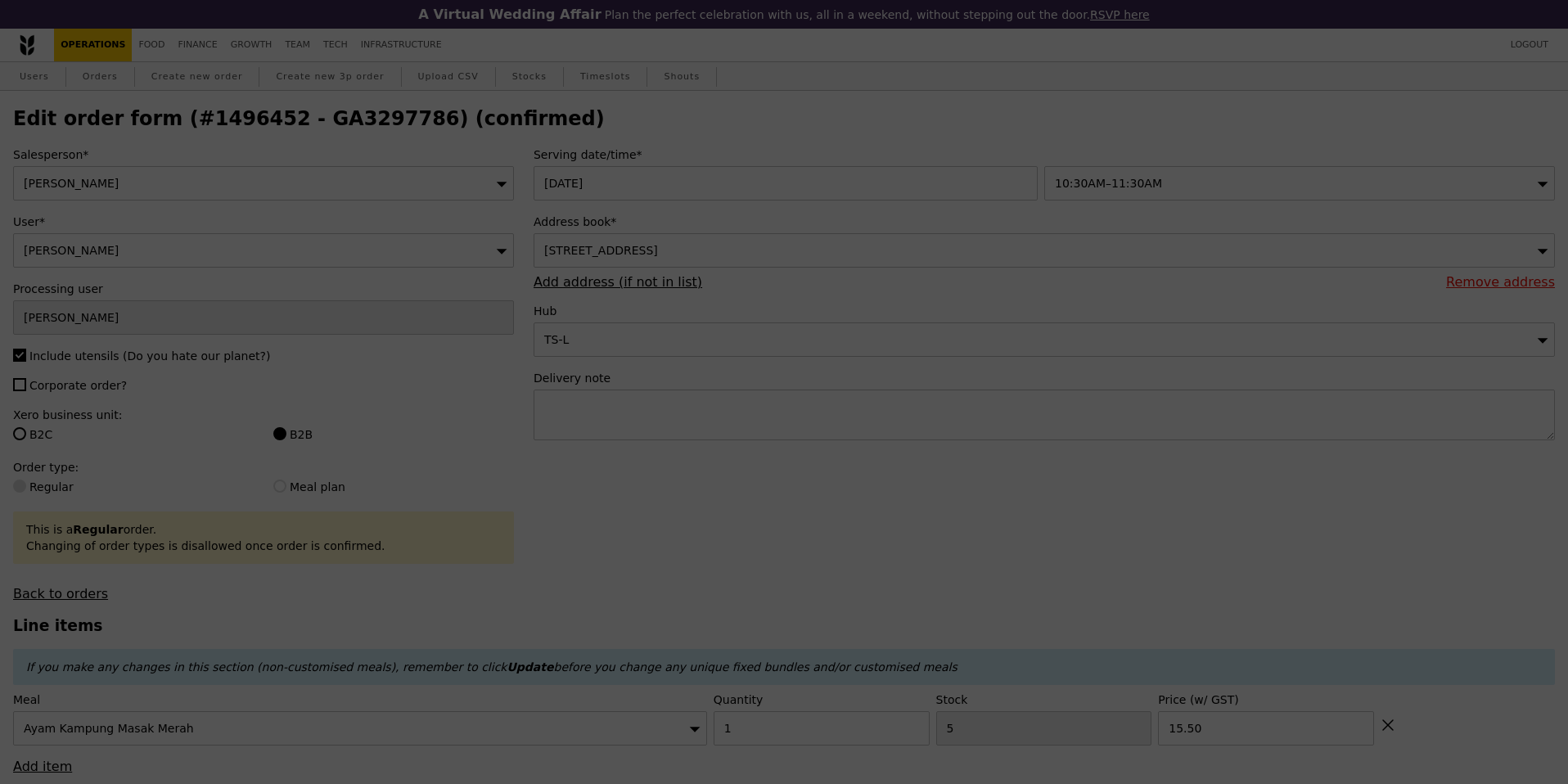
type input "Update"
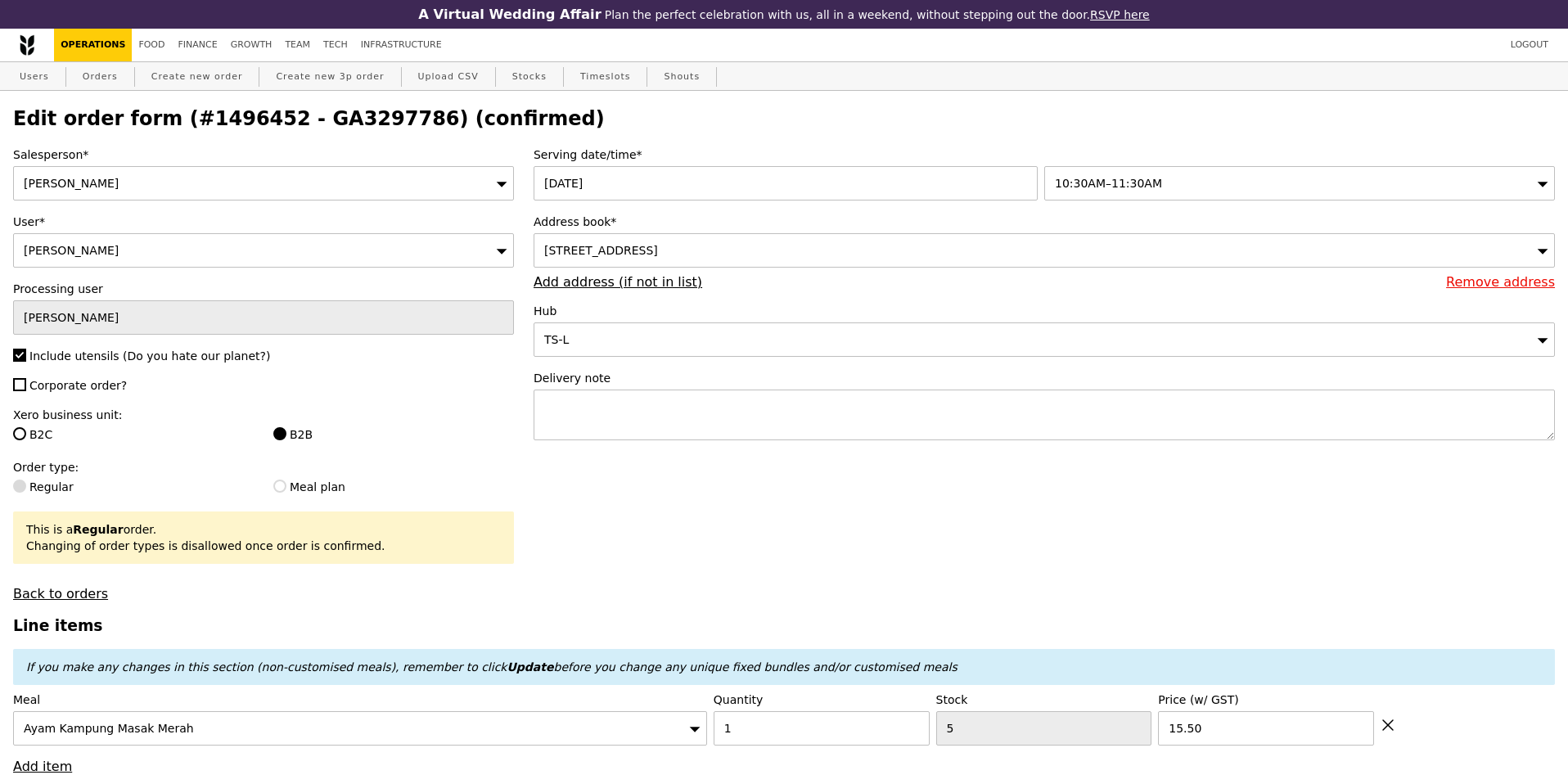
click at [303, 117] on h2 "Edit order form (#1496452 - GA3297786) (confirmed)" at bounding box center [784, 119] width 1542 height 23
copy h2 "GA3297786"
click at [114, 78] on link "Orders" at bounding box center [100, 76] width 48 height 29
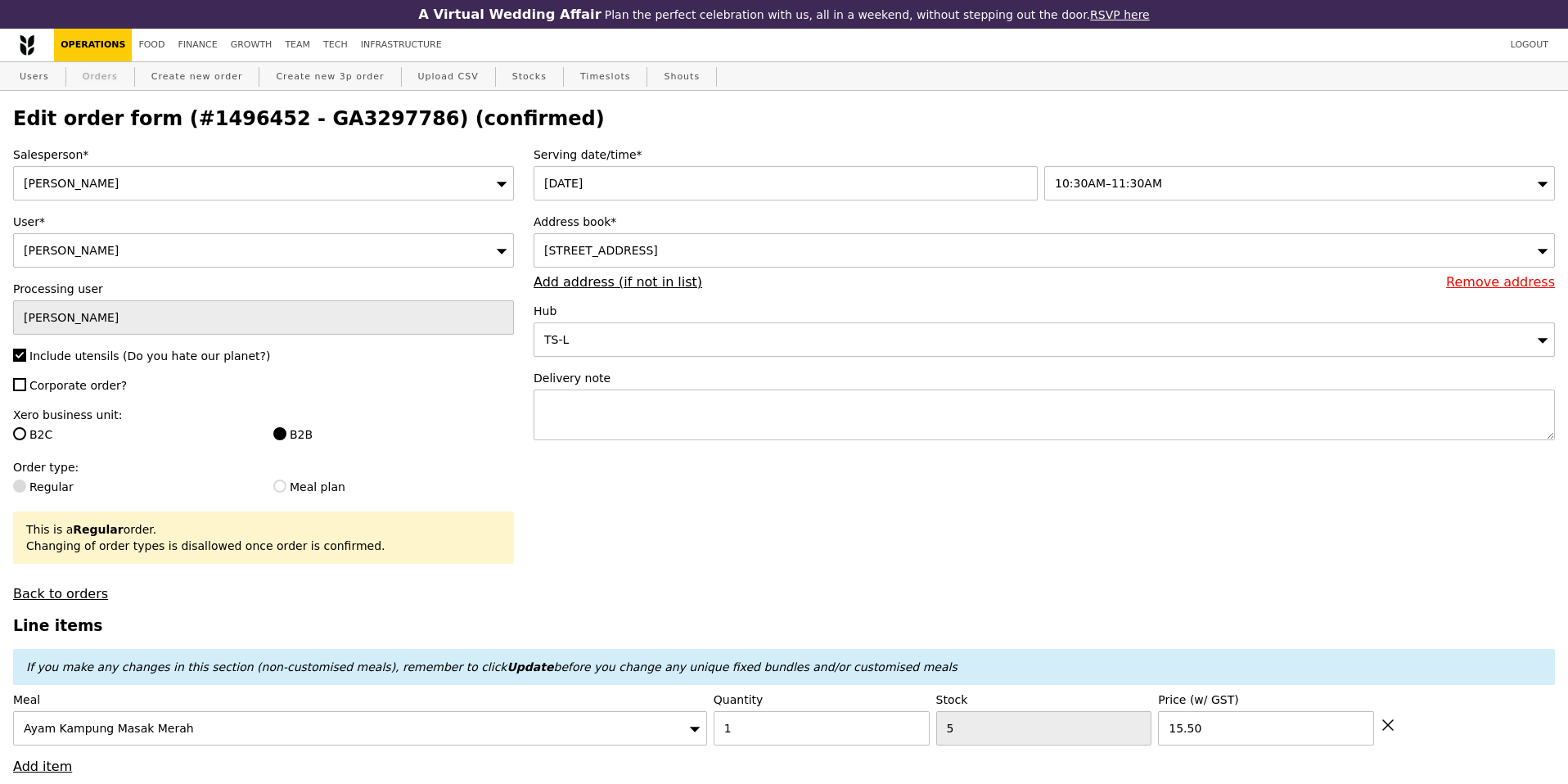
select select "100"
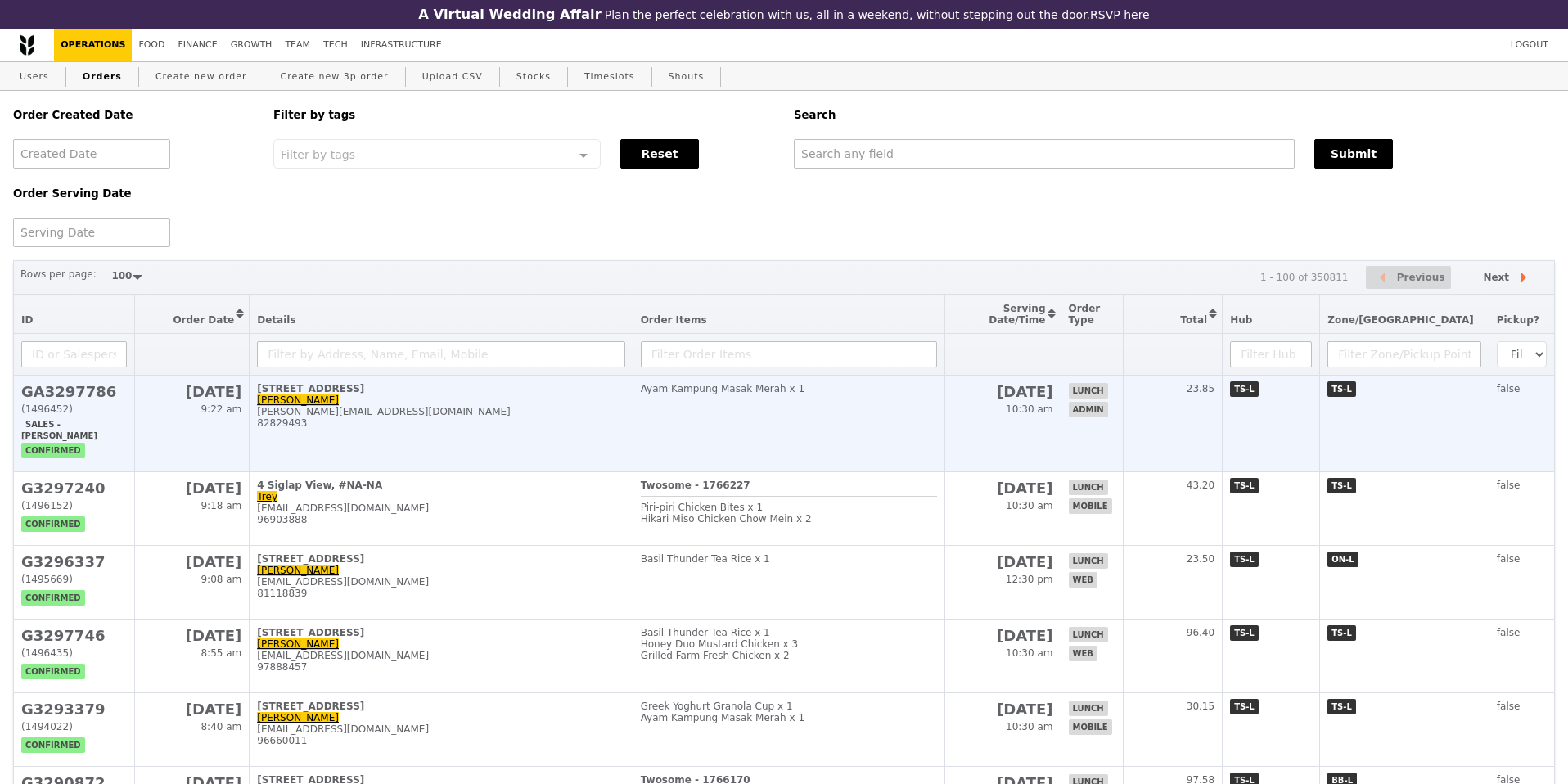
click at [431, 418] on div "[PERSON_NAME][EMAIL_ADDRESS][DOMAIN_NAME]" at bounding box center [440, 412] width 367 height 12
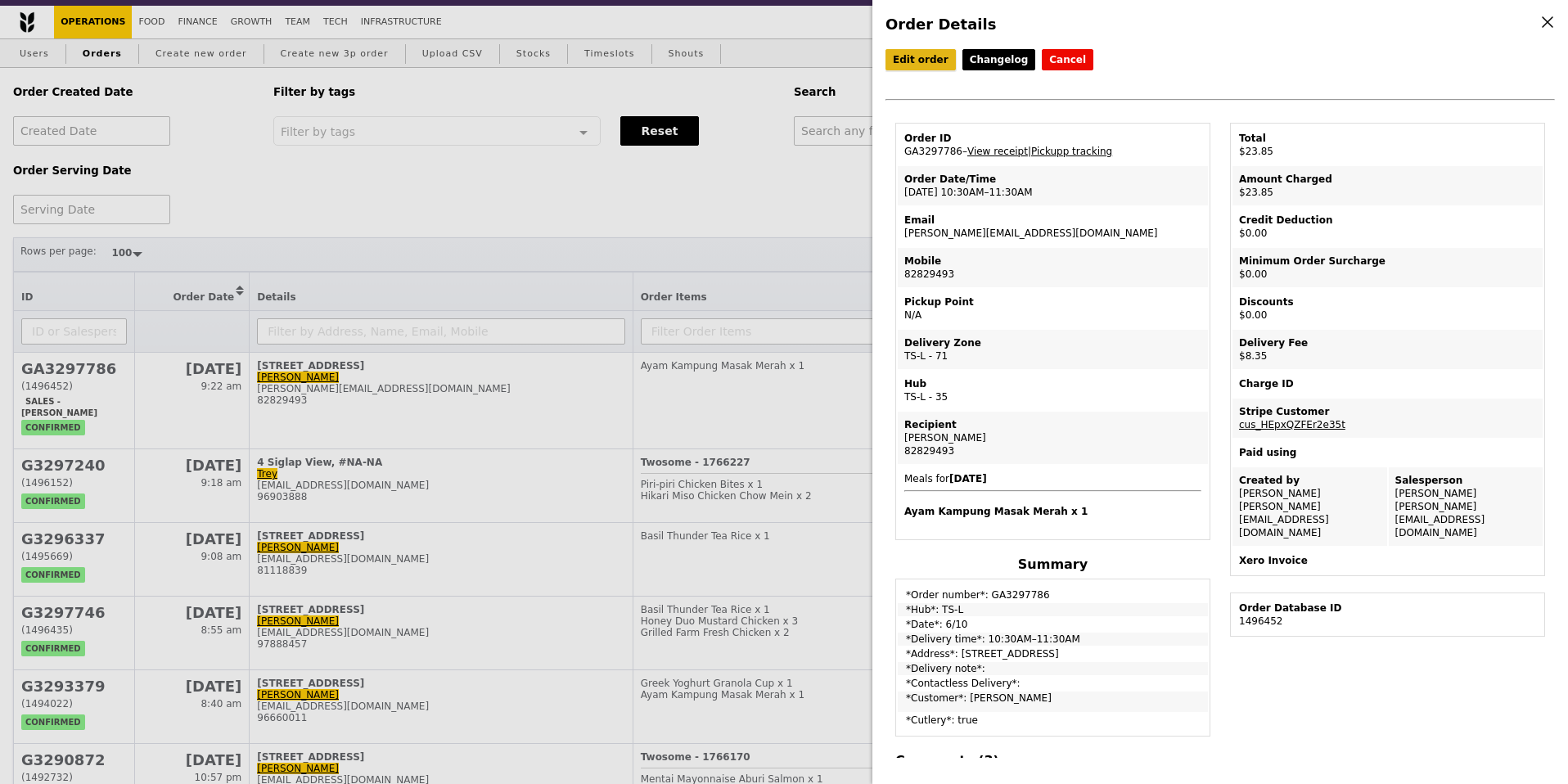
click at [935, 61] on link "Edit order" at bounding box center [920, 60] width 71 height 22
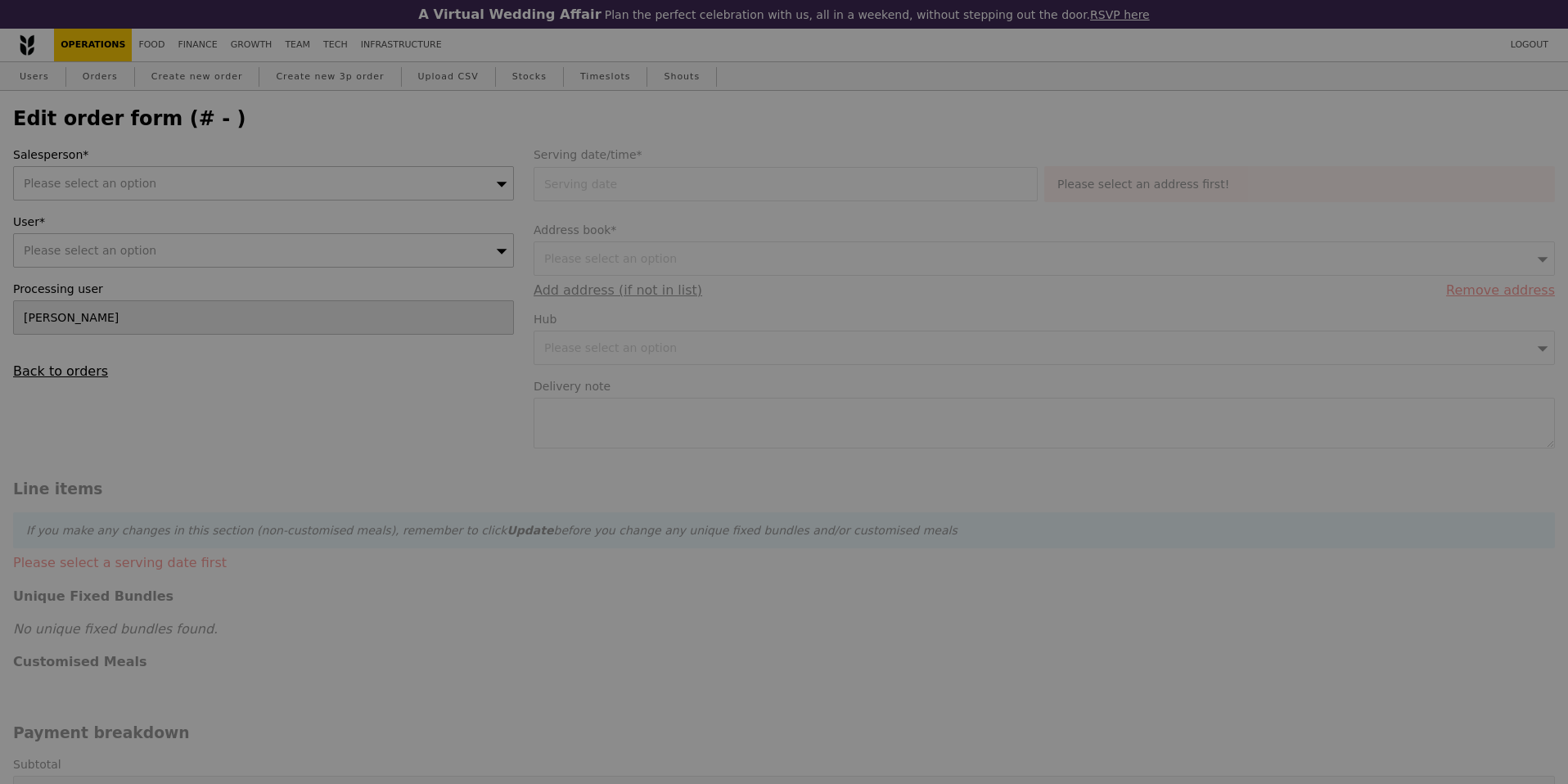
type input "[DATE]"
type input "15.50"
type input "7.66"
type input "8.35"
type input "23.85"
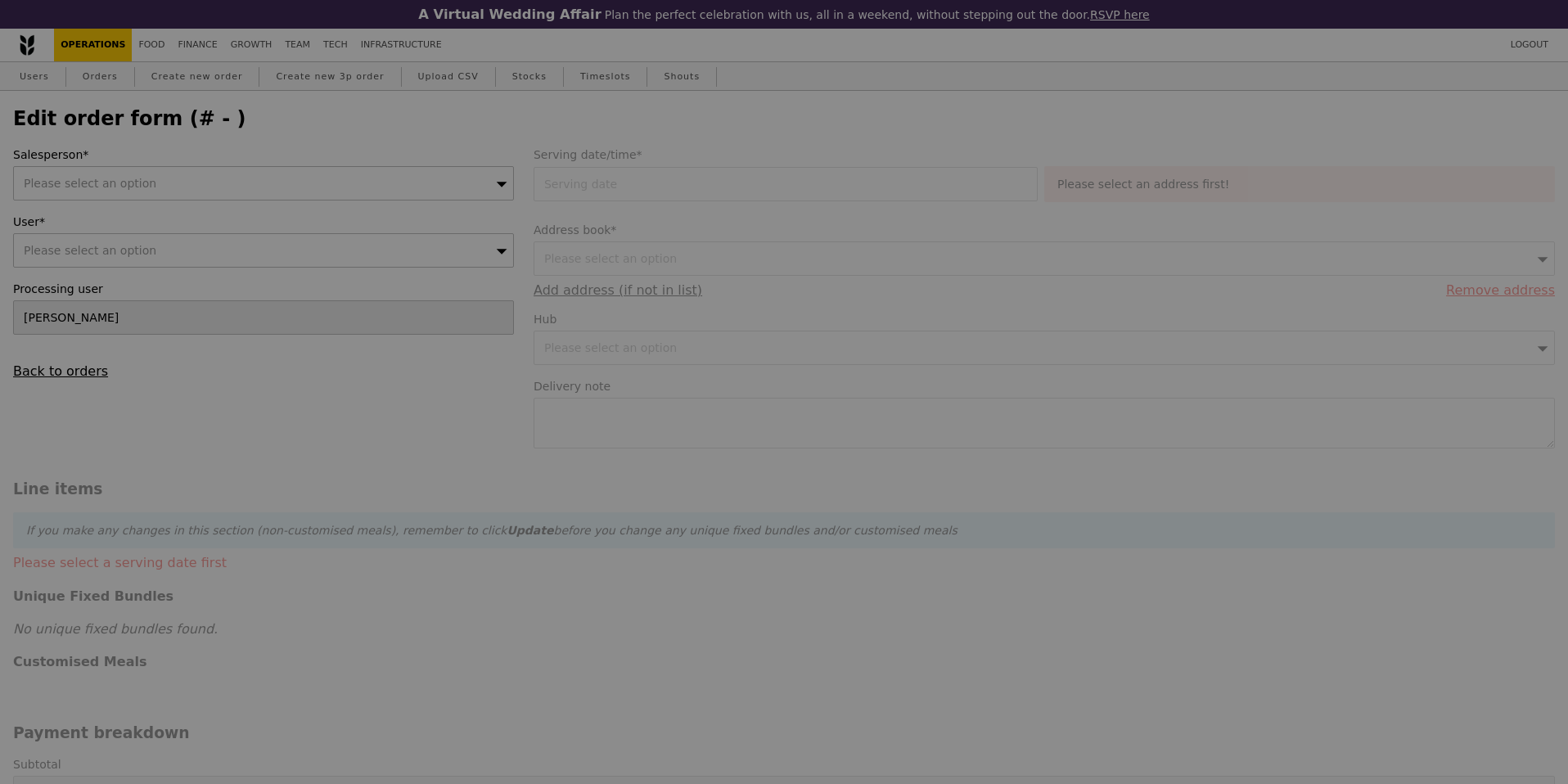
type input "Loading..."
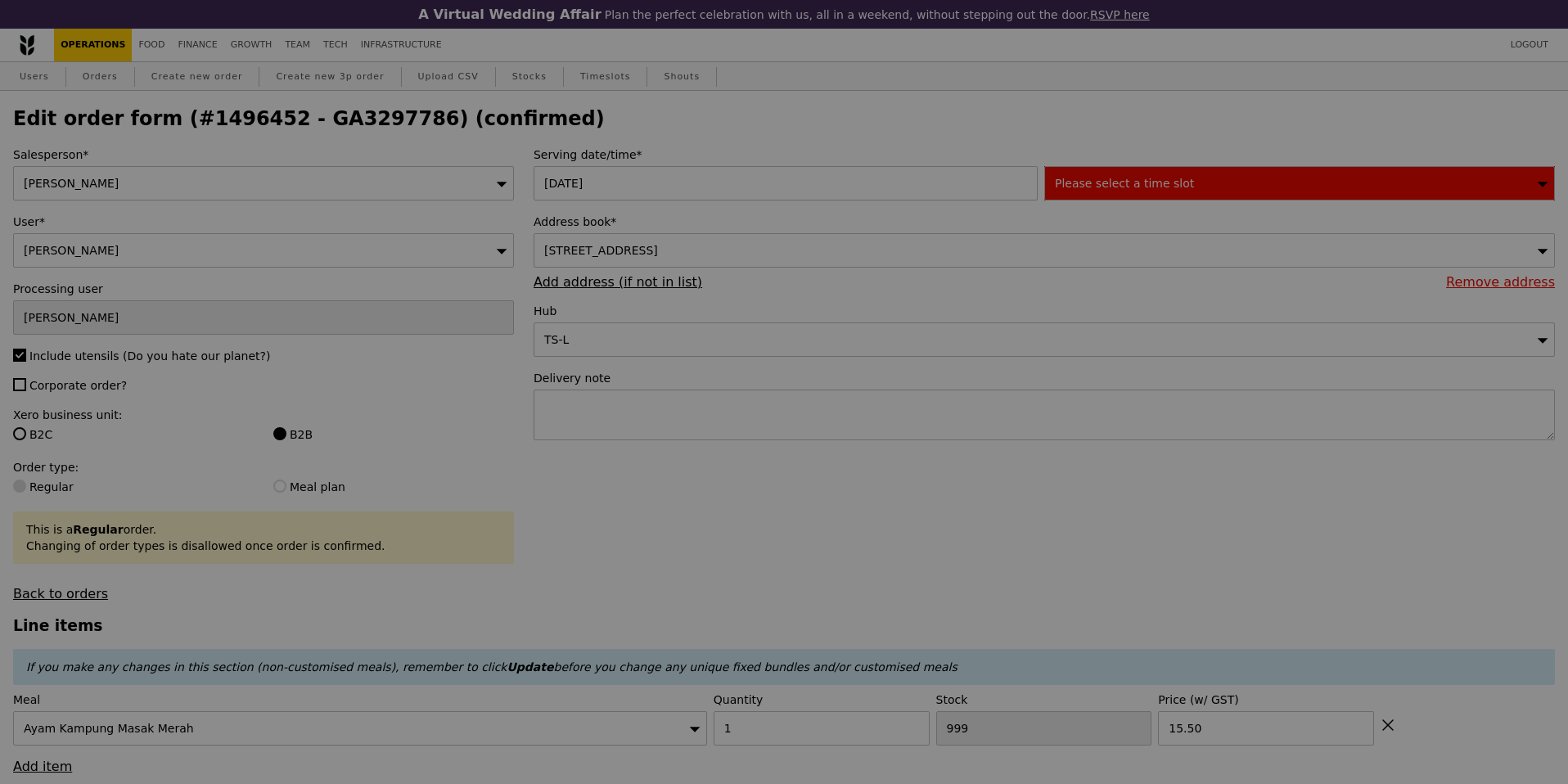
type input "5"
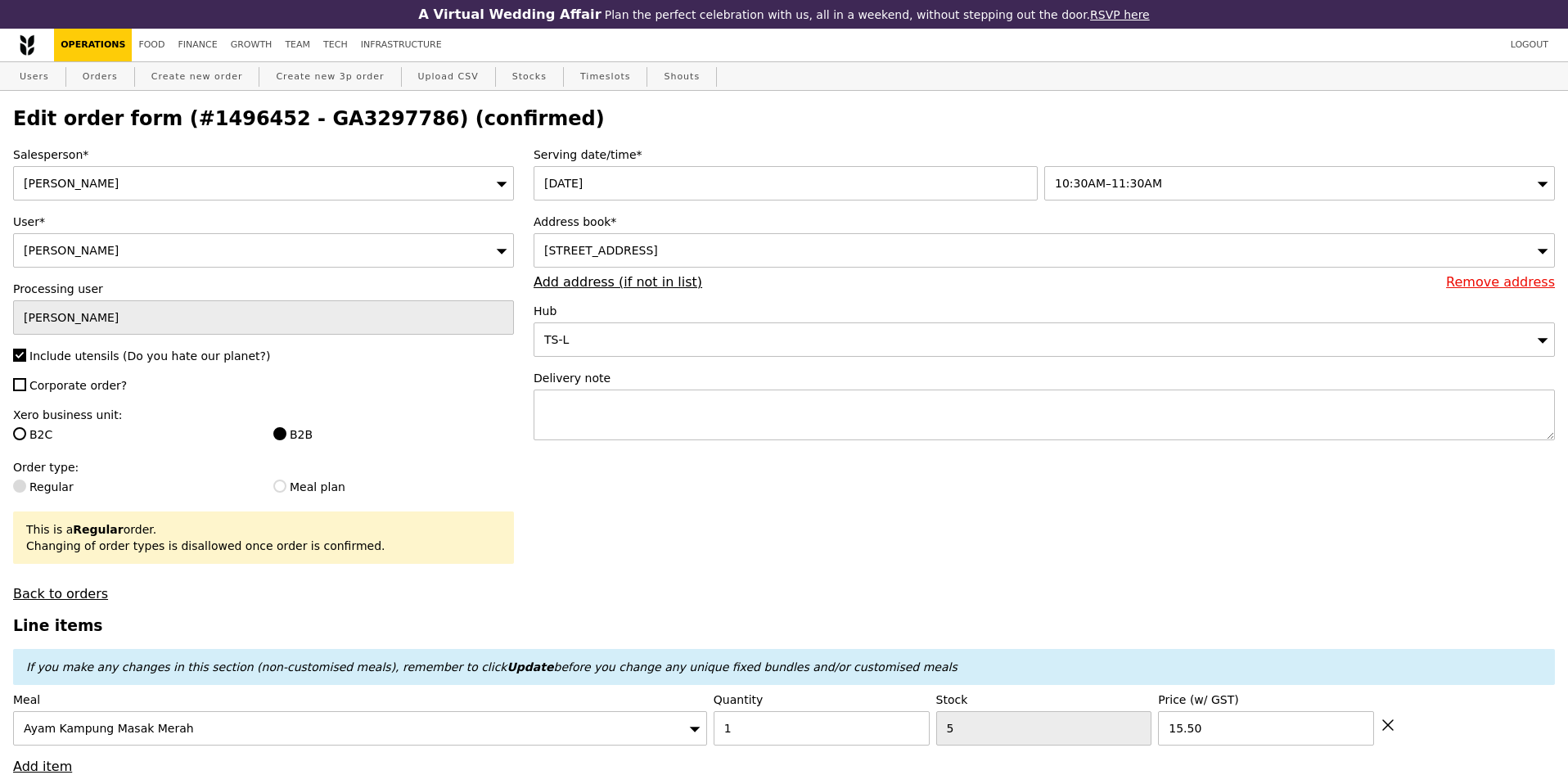
click at [658, 247] on span "[STREET_ADDRESS]" at bounding box center [600, 251] width 114 height 13
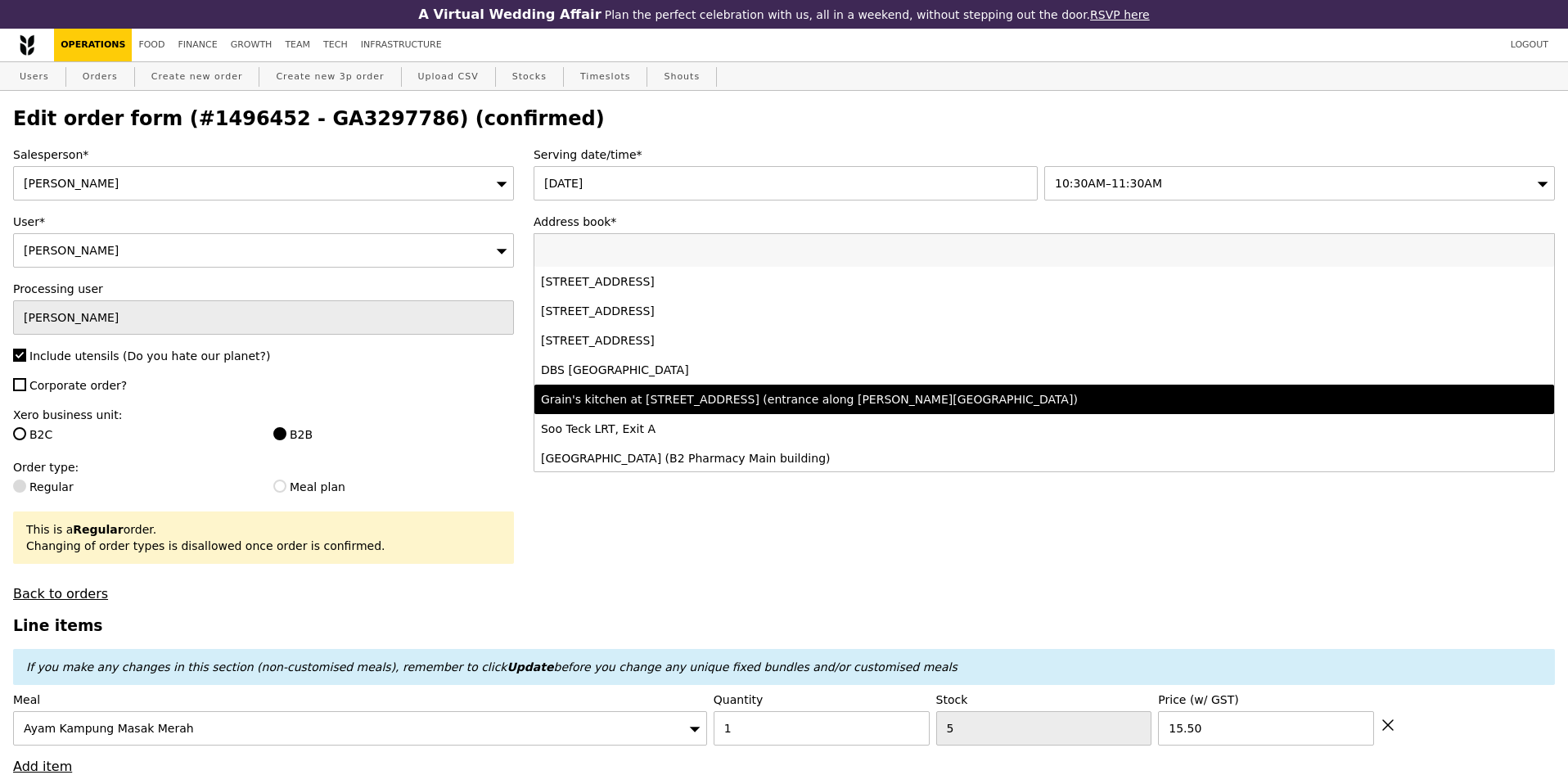
click at [643, 399] on div "Grain's kitchen at [STREET_ADDRESS] (entrance along [PERSON_NAME][GEOGRAPHIC_DA…" at bounding box center [919, 399] width 756 height 17
type input "Loading..."
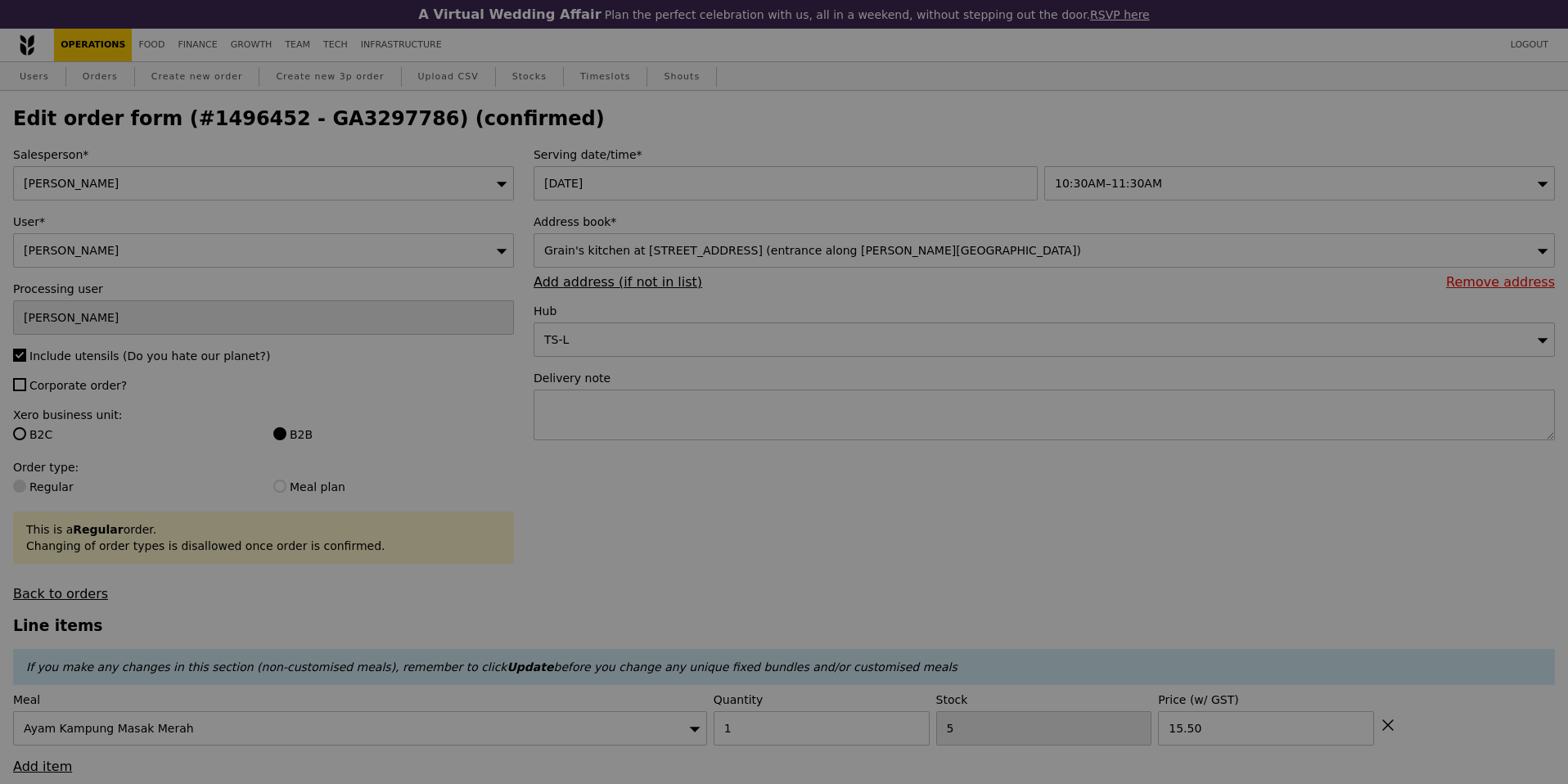
click at [638, 525] on div at bounding box center [784, 392] width 1568 height 784
type input "0.00"
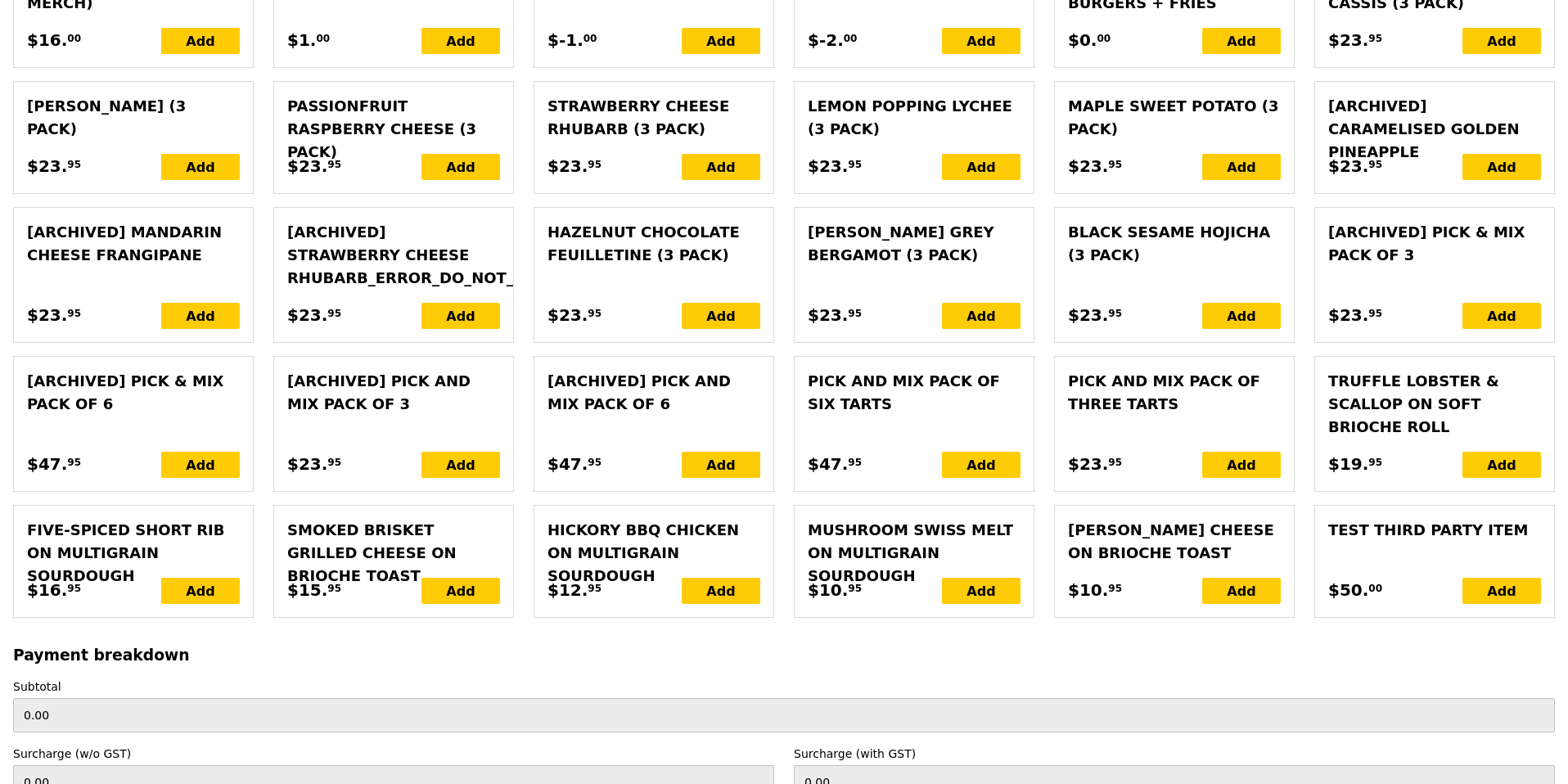
scroll to position [3588, 0]
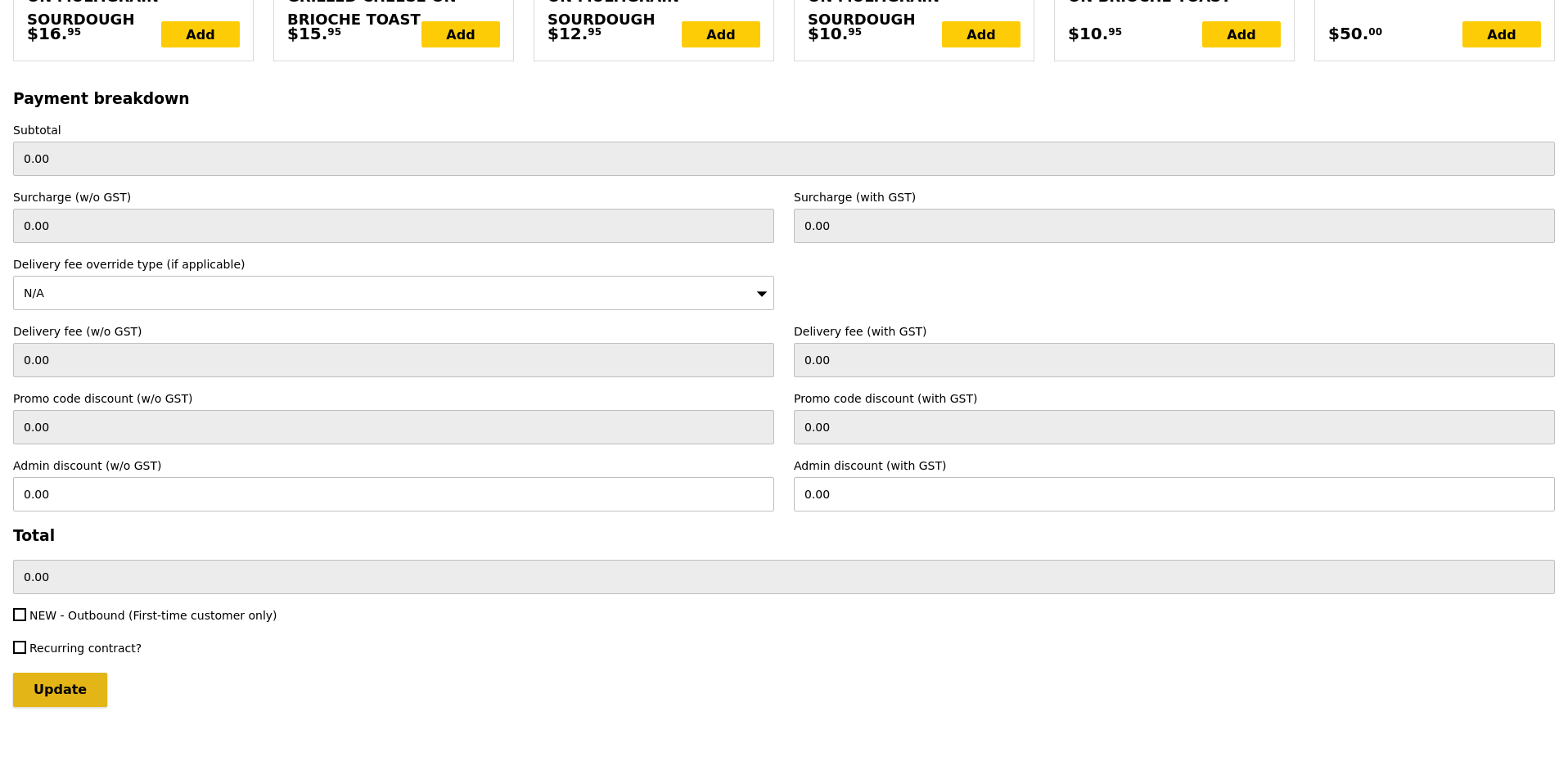
click at [56, 702] on input "Update" at bounding box center [60, 689] width 94 height 34
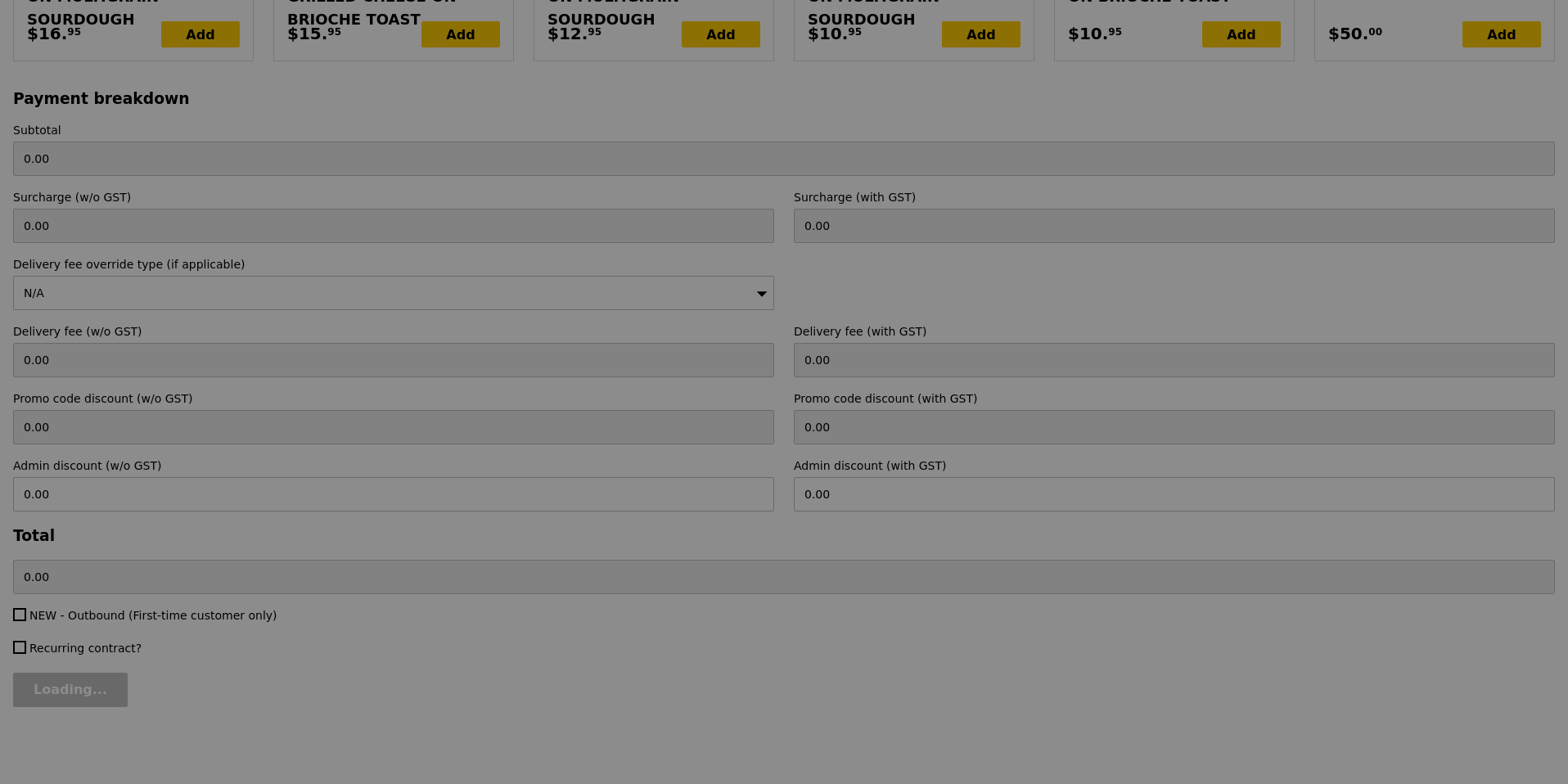
type input "Loading..."
type input "15.50"
type input "Update"
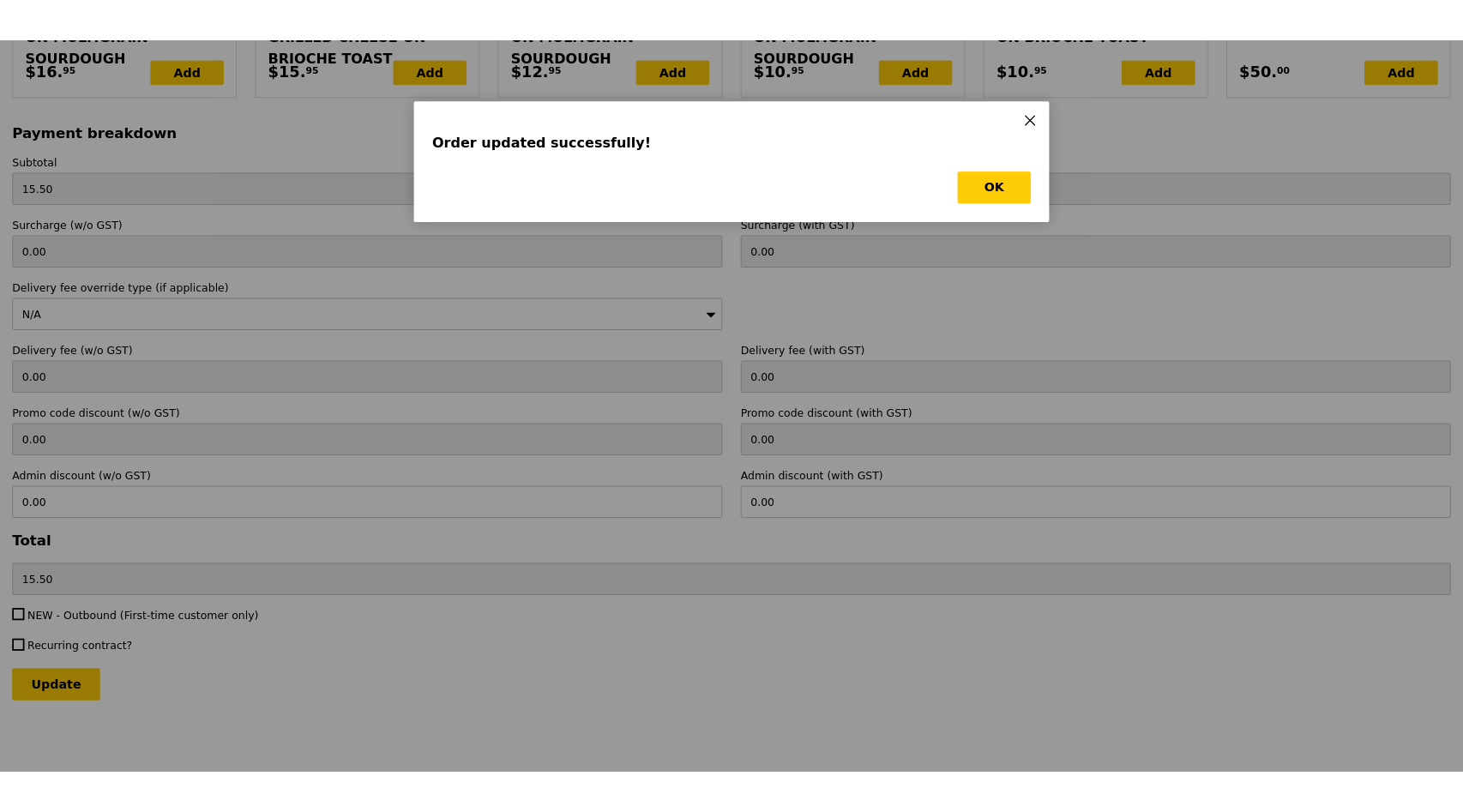
scroll to position [0, 0]
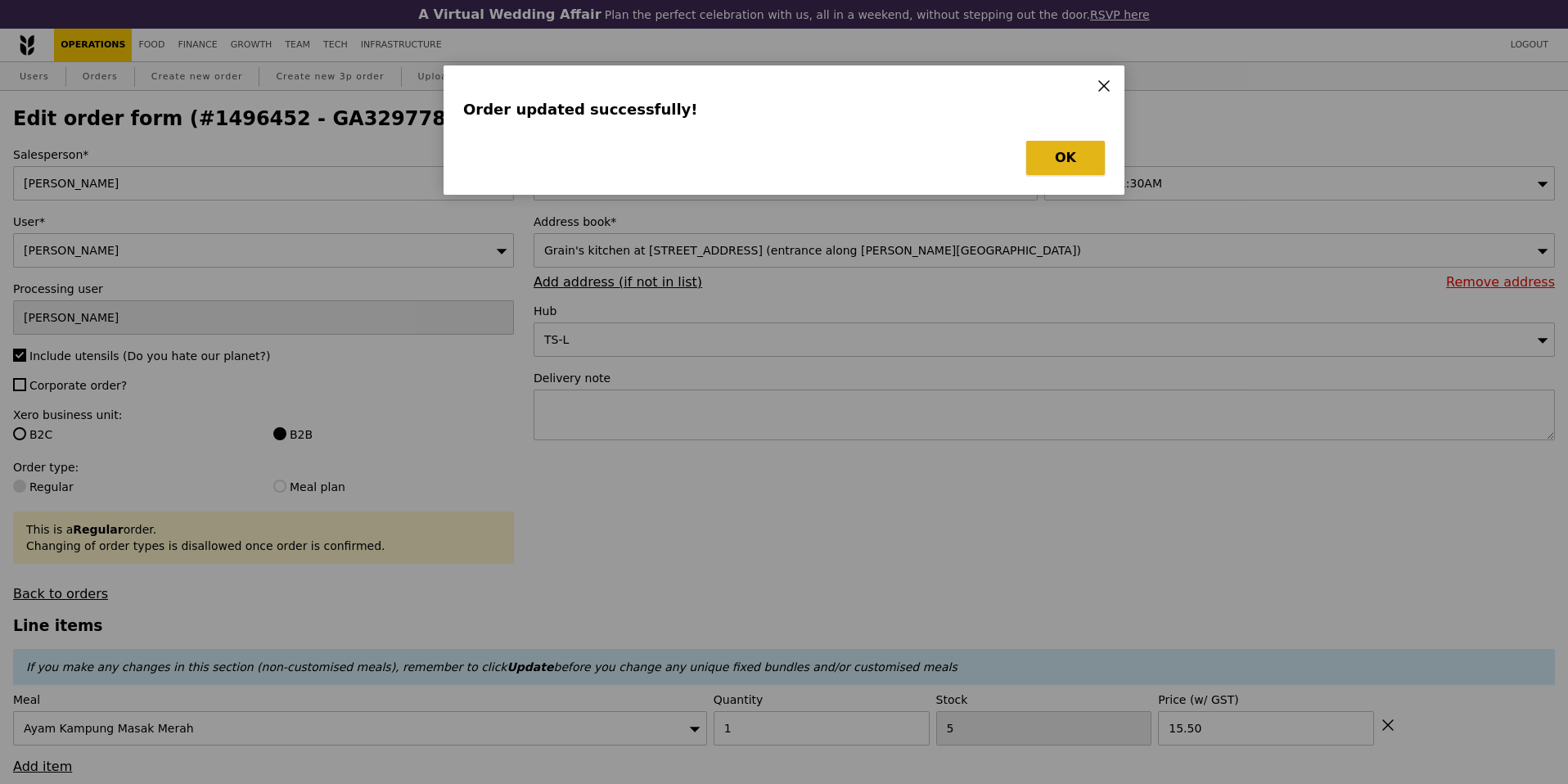
click at [1094, 171] on button "OK" at bounding box center [1066, 158] width 79 height 34
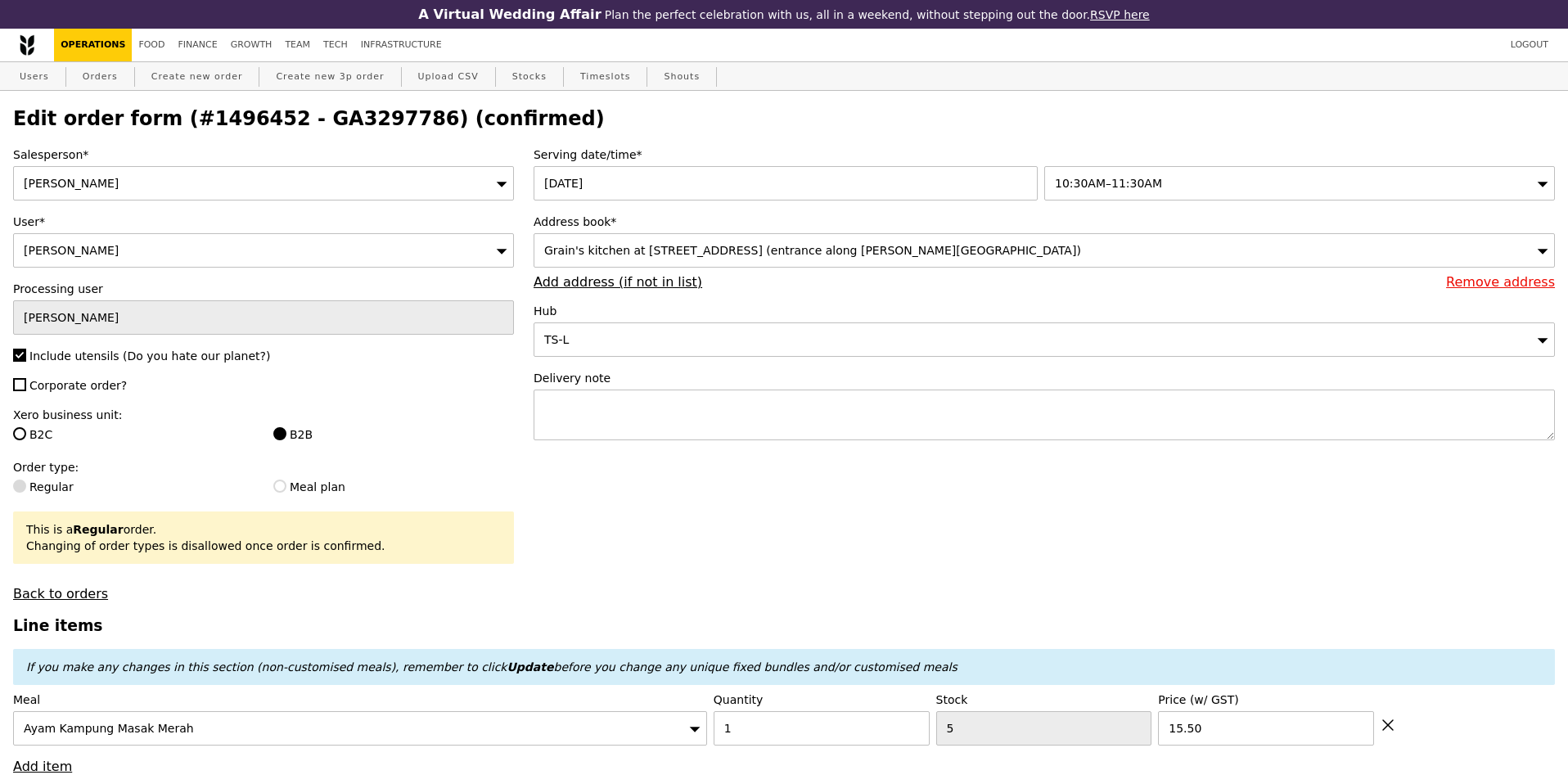
click at [344, 114] on h2 "Edit order form (#1496452 - GA3297786) (confirmed)" at bounding box center [784, 119] width 1542 height 23
copy h2 "GA3297786"
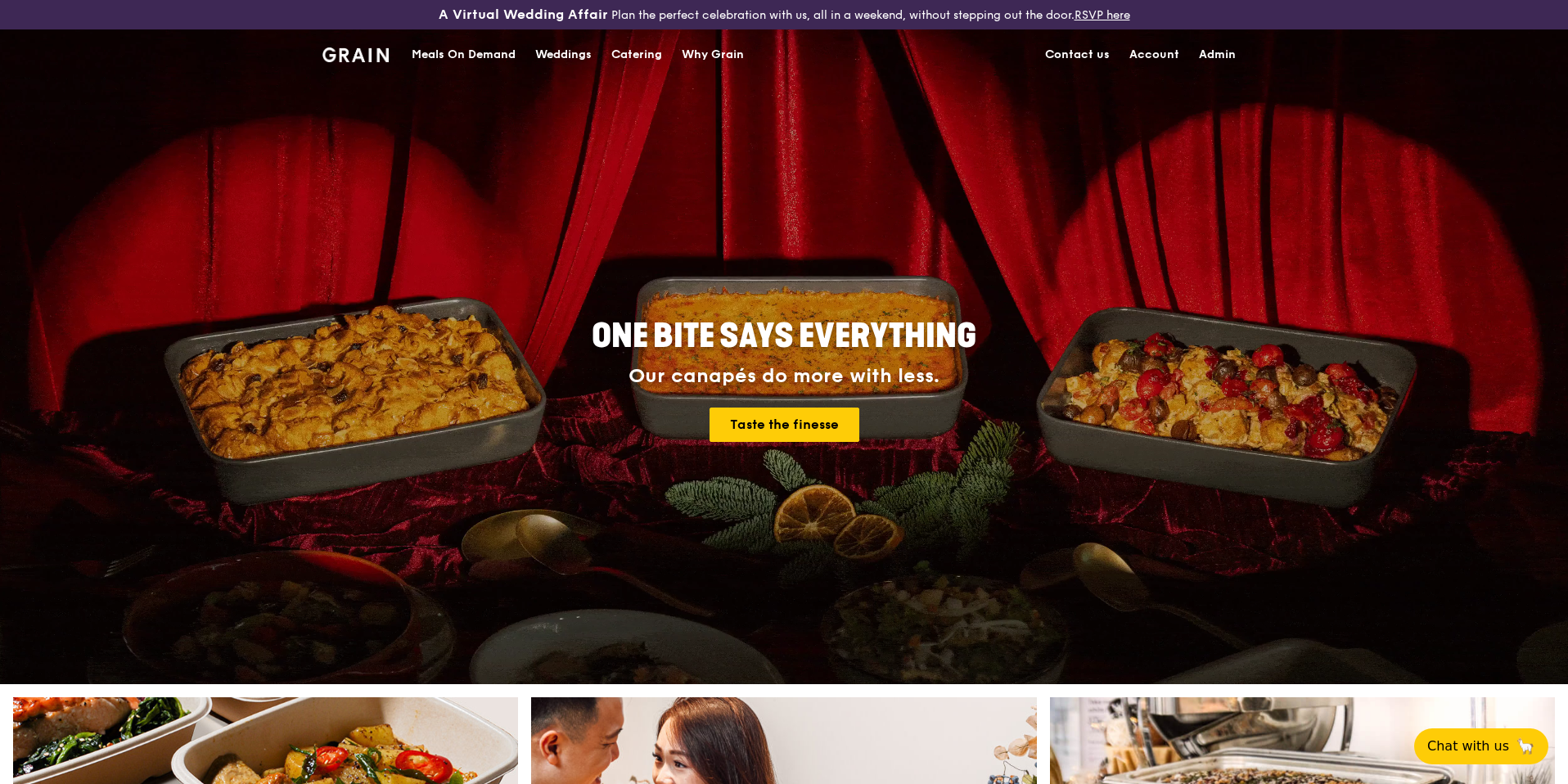
click at [443, 47] on div "Meals On Demand" at bounding box center [463, 54] width 104 height 49
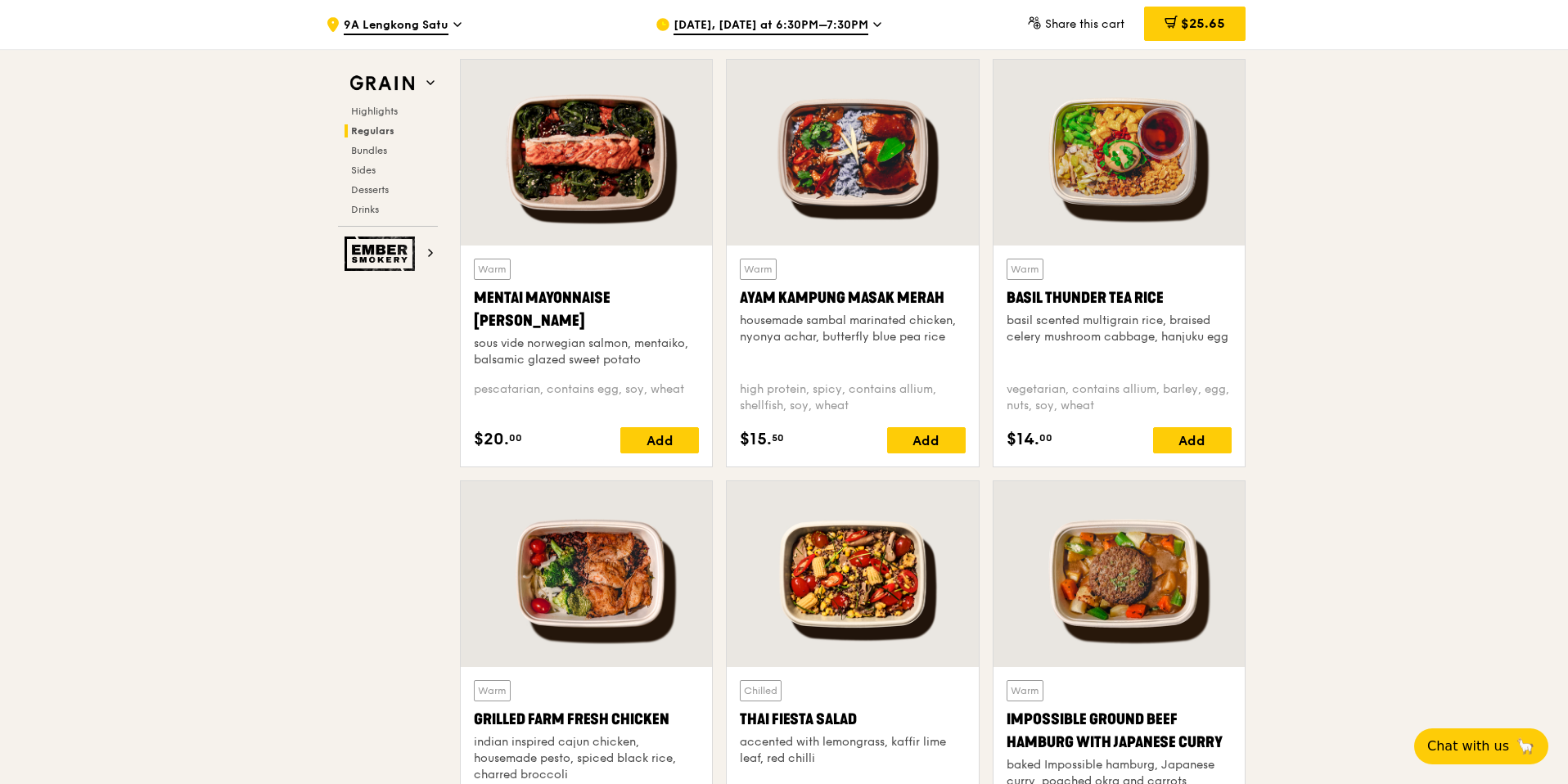
scroll to position [1489, 0]
